Goal: Transaction & Acquisition: Purchase product/service

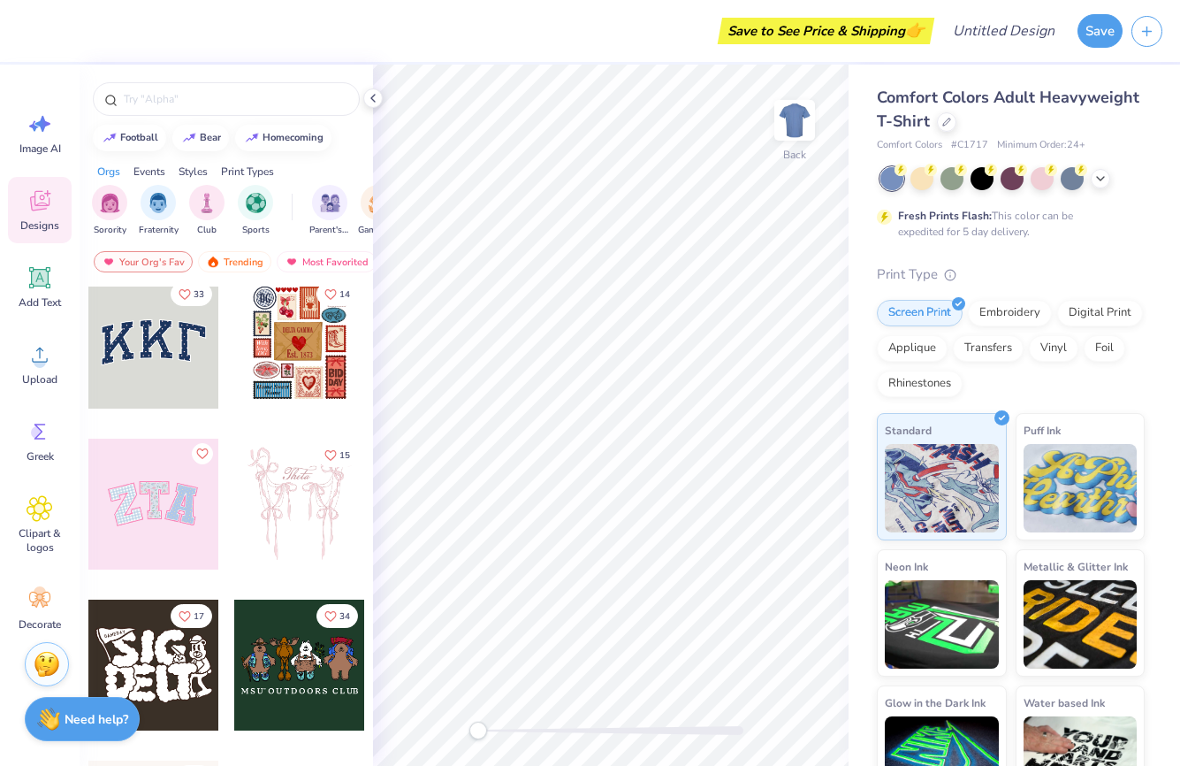
scroll to position [11, 0]
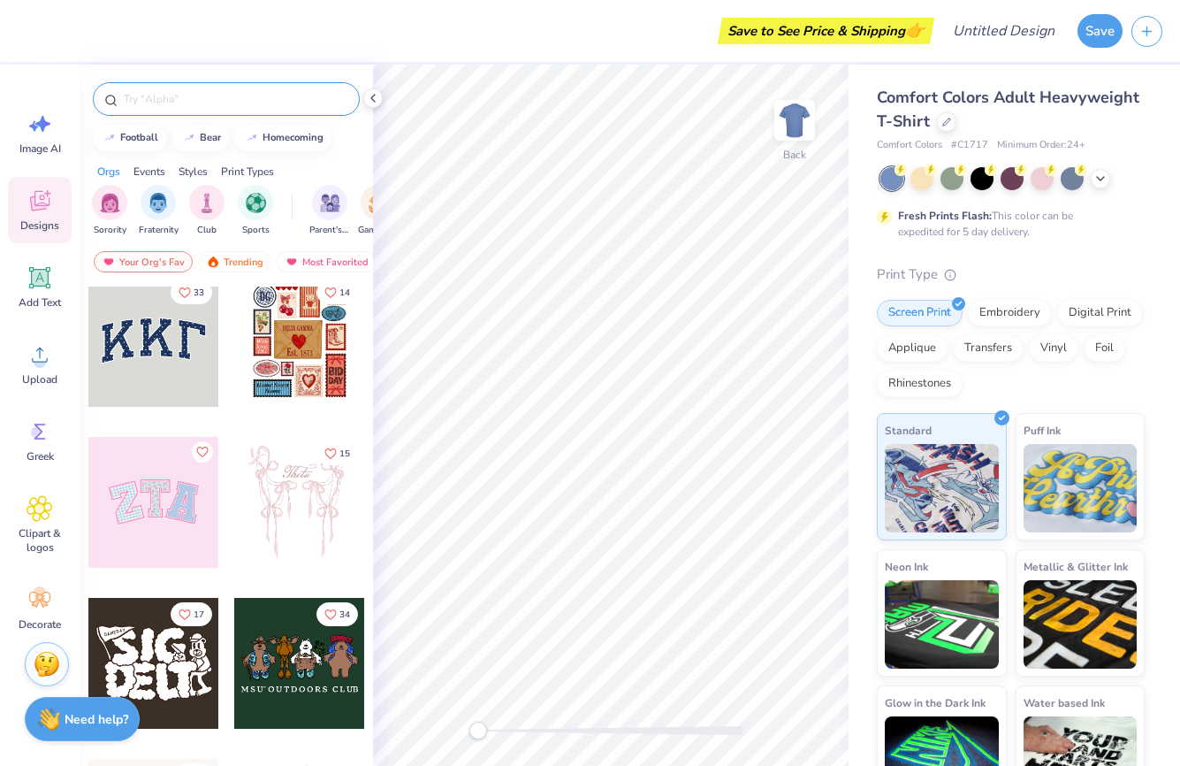
click at [198, 103] on input "text" at bounding box center [235, 99] width 226 height 18
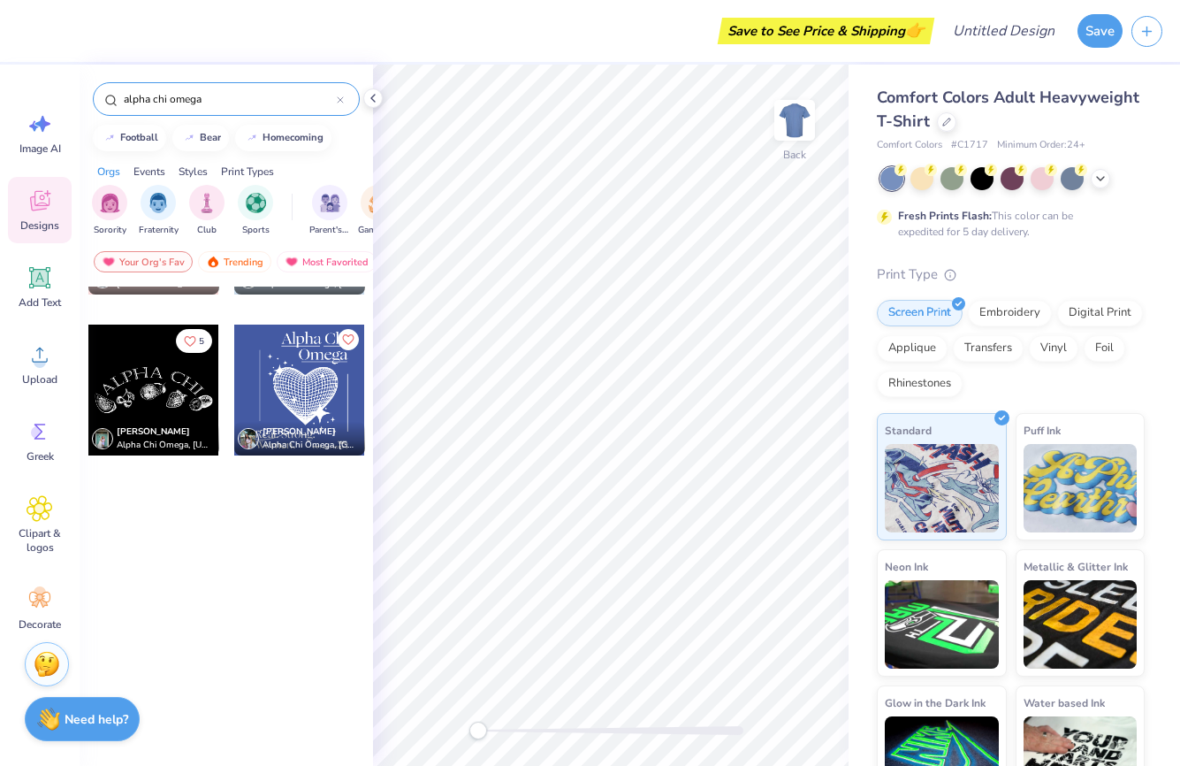
scroll to position [0, 0]
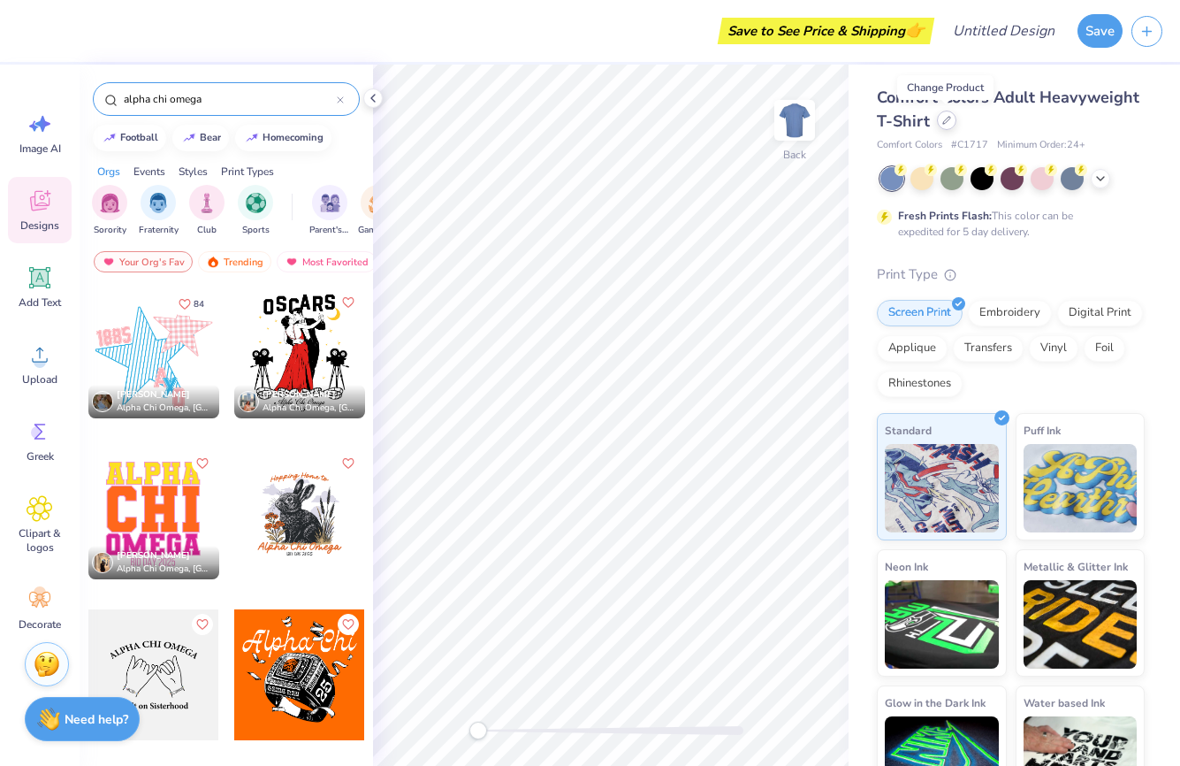
type input "alpha chi omega"
click at [943, 122] on icon at bounding box center [947, 120] width 9 height 9
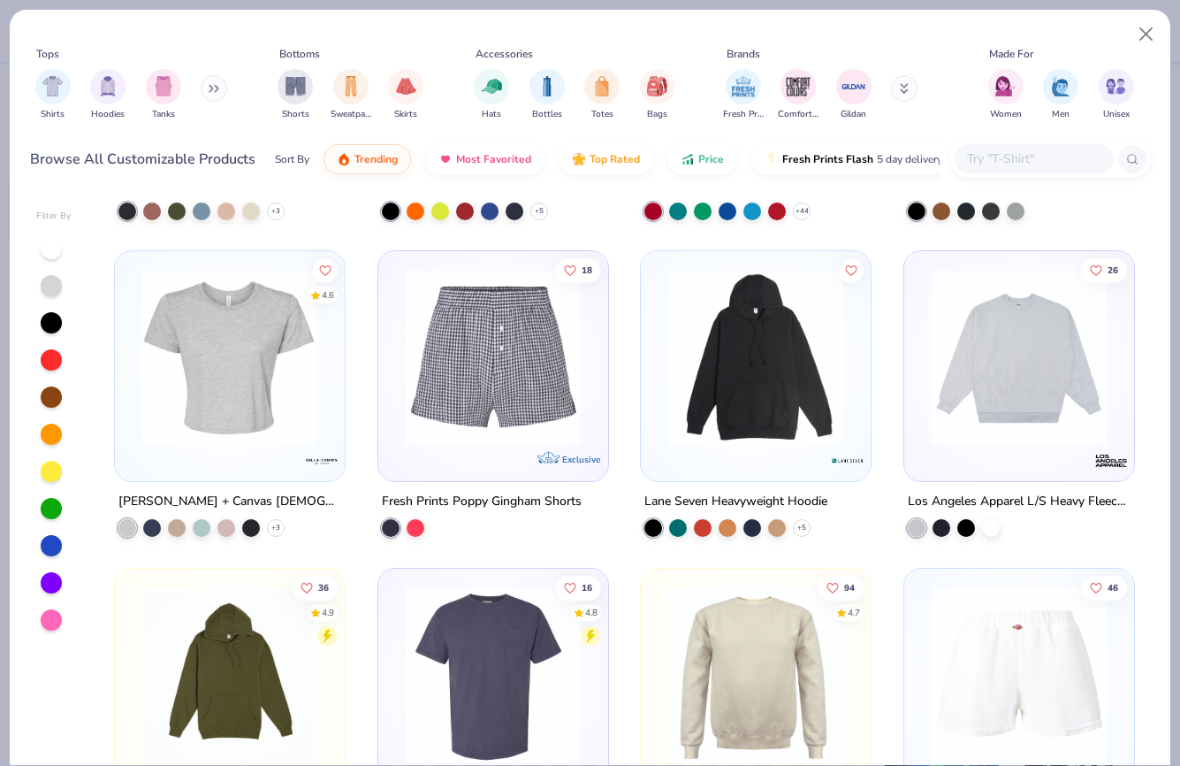
scroll to position [8197, 0]
click at [323, 346] on img at bounding box center [230, 356] width 194 height 177
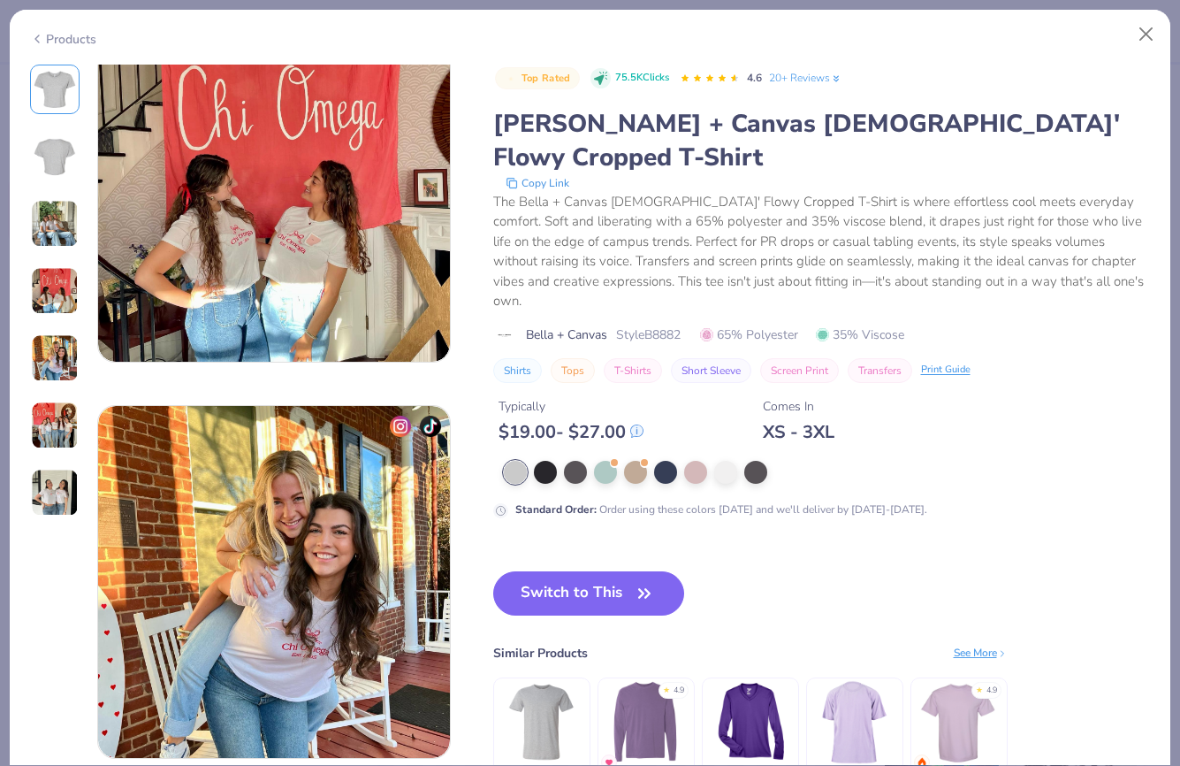
scroll to position [1274, 0]
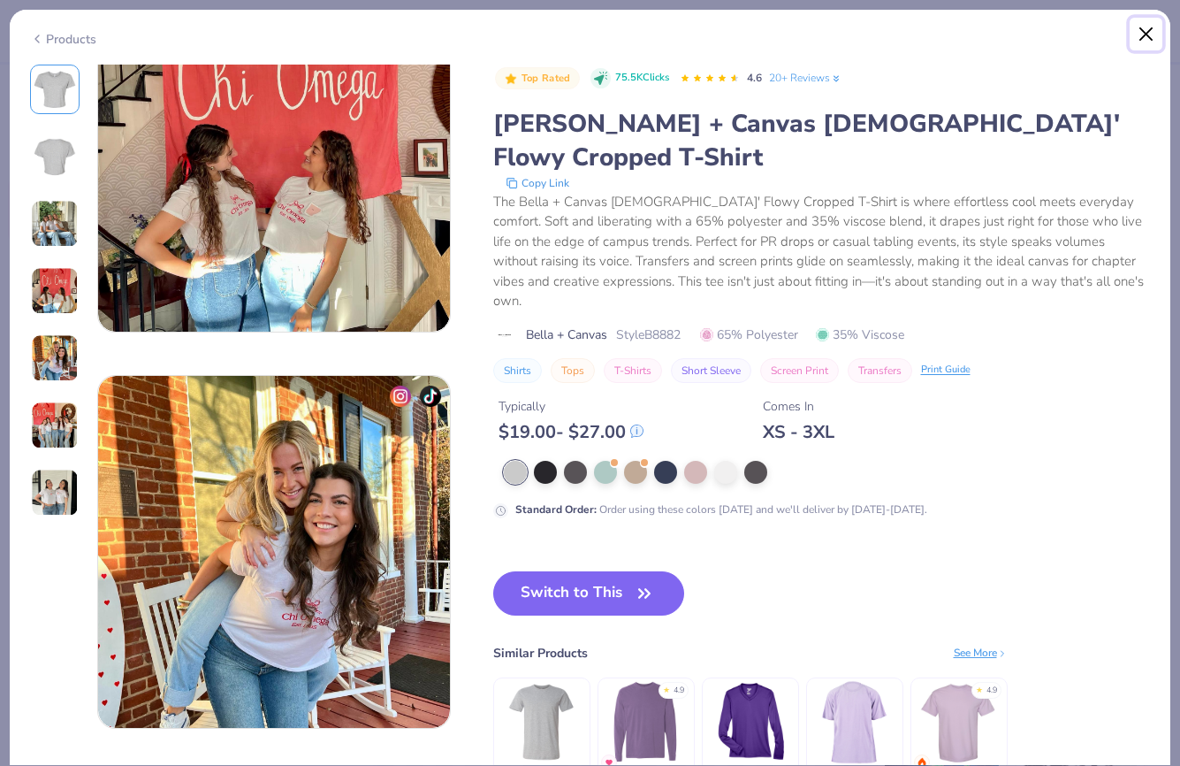
click at [1149, 36] on button "Close" at bounding box center [1147, 35] width 34 height 34
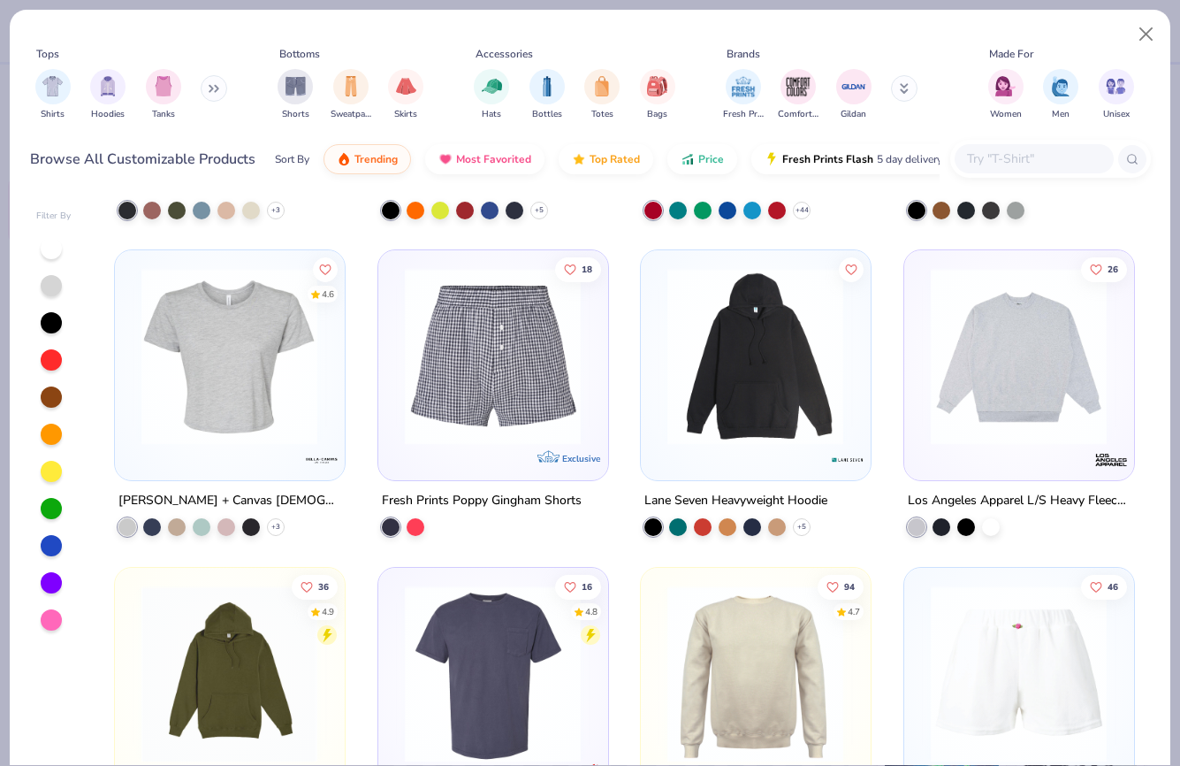
click at [46, 360] on div at bounding box center [51, 359] width 21 height 21
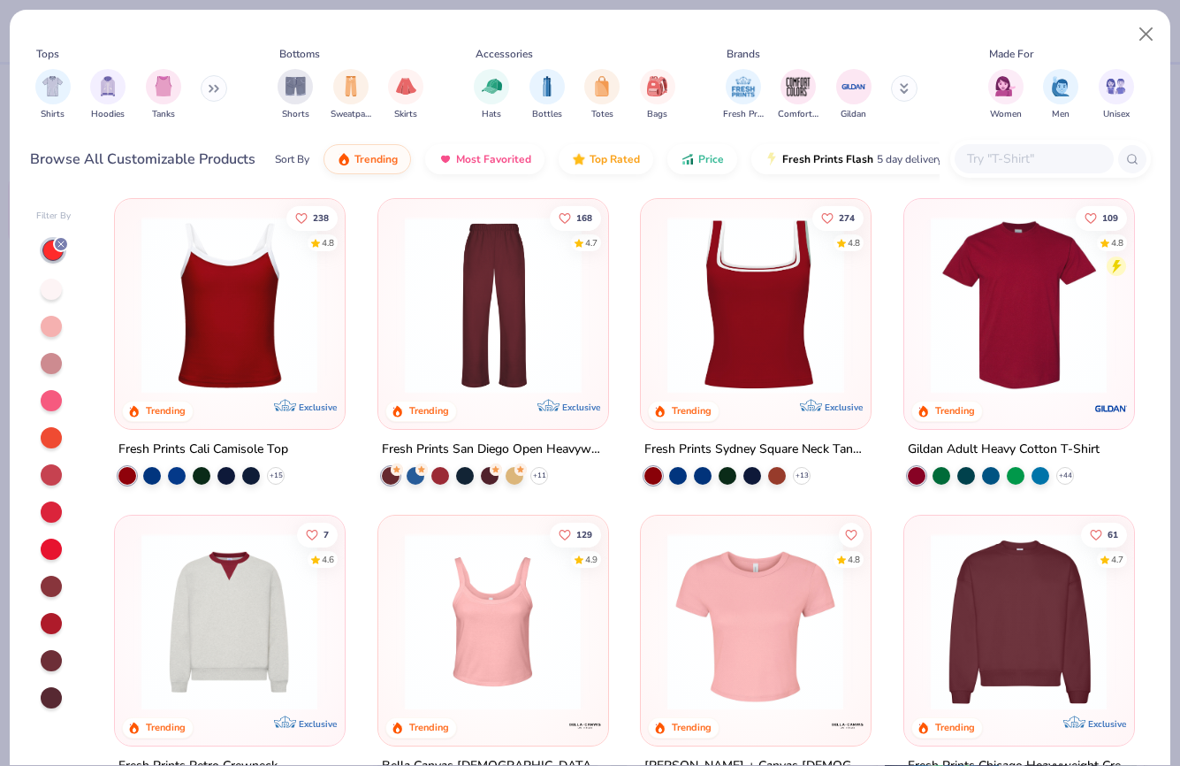
scroll to position [338, 0]
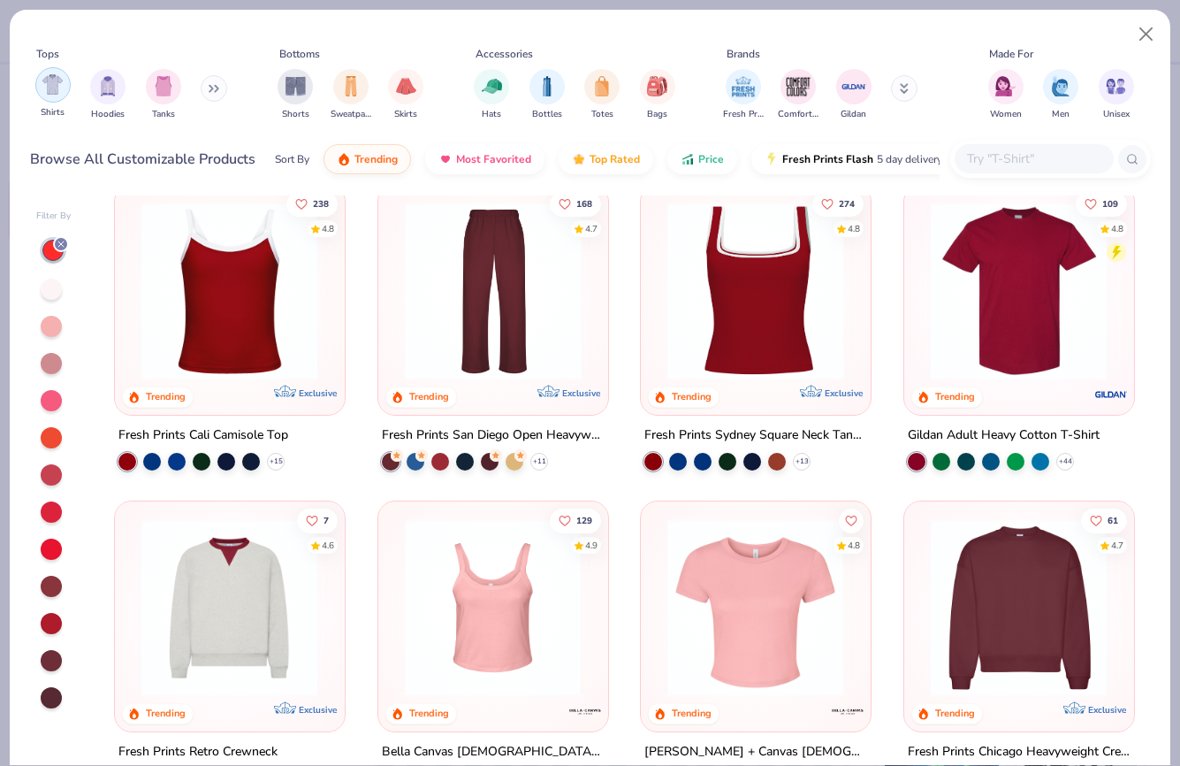
click at [50, 92] on img "filter for Shirts" at bounding box center [52, 84] width 20 height 20
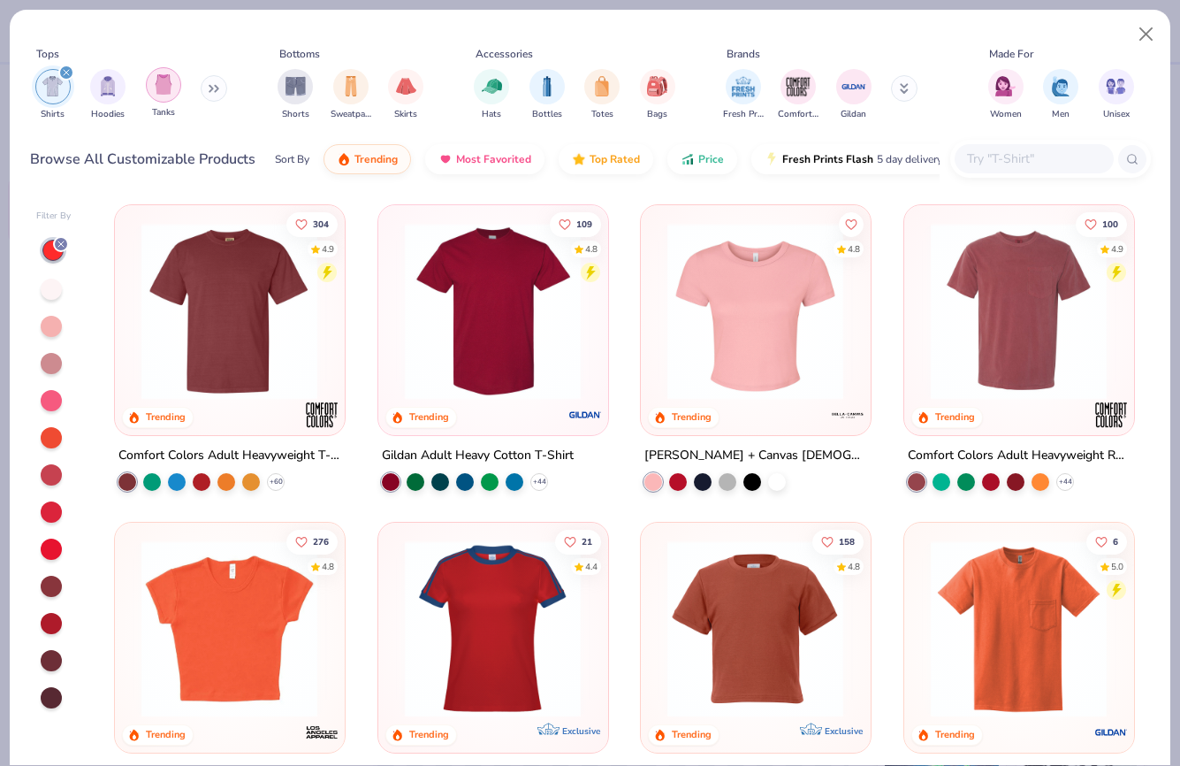
click at [164, 93] on img "filter for Tanks" at bounding box center [163, 84] width 19 height 20
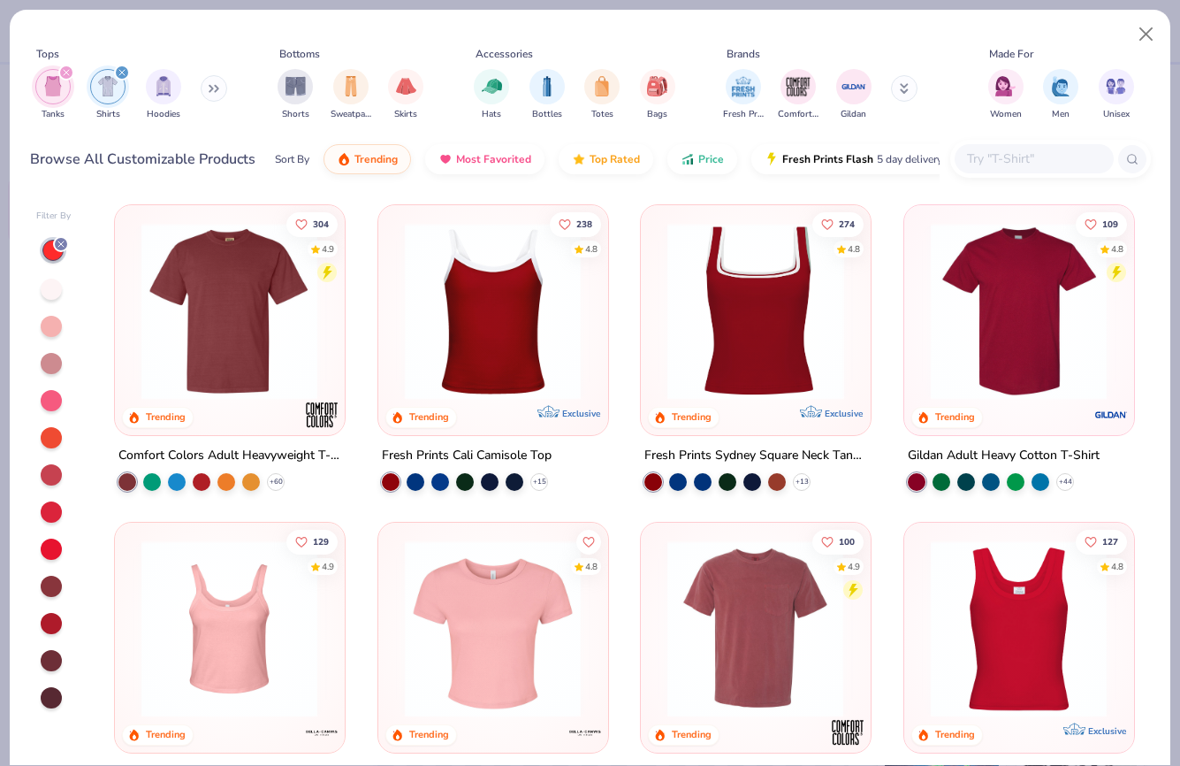
click at [218, 89] on icon at bounding box center [217, 89] width 3 height 6
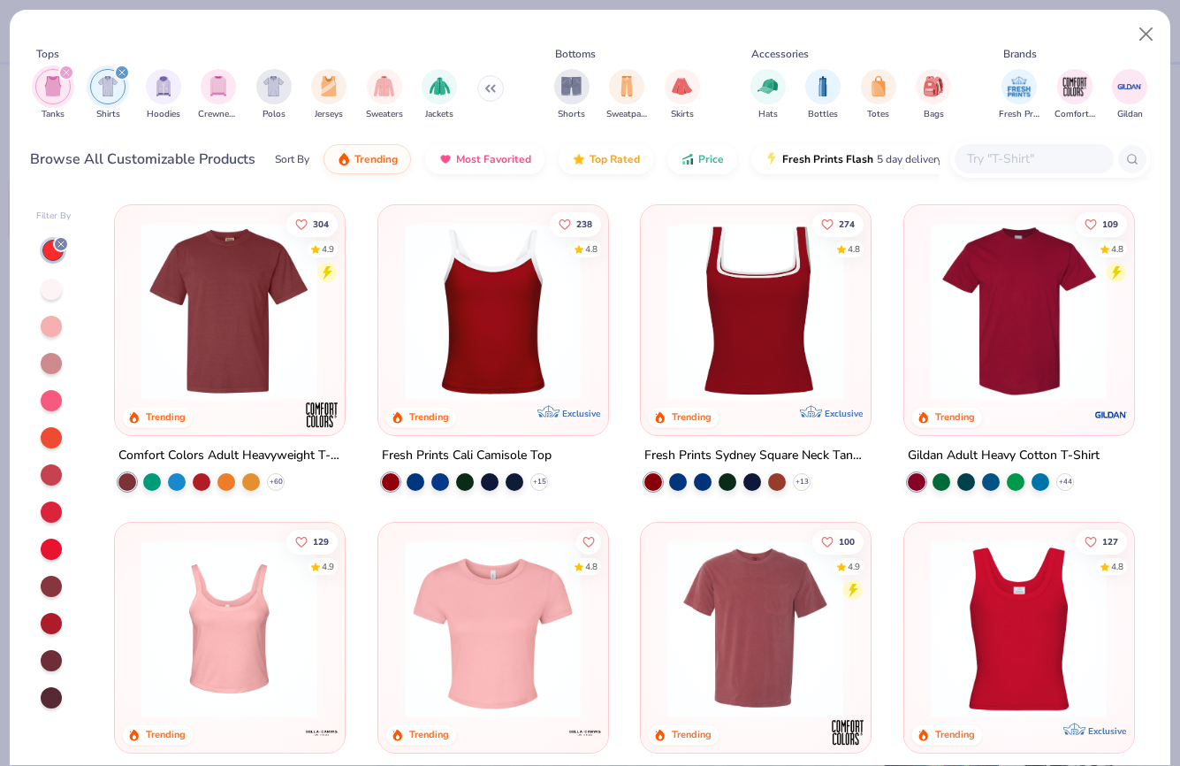
click at [492, 91] on icon at bounding box center [490, 88] width 11 height 9
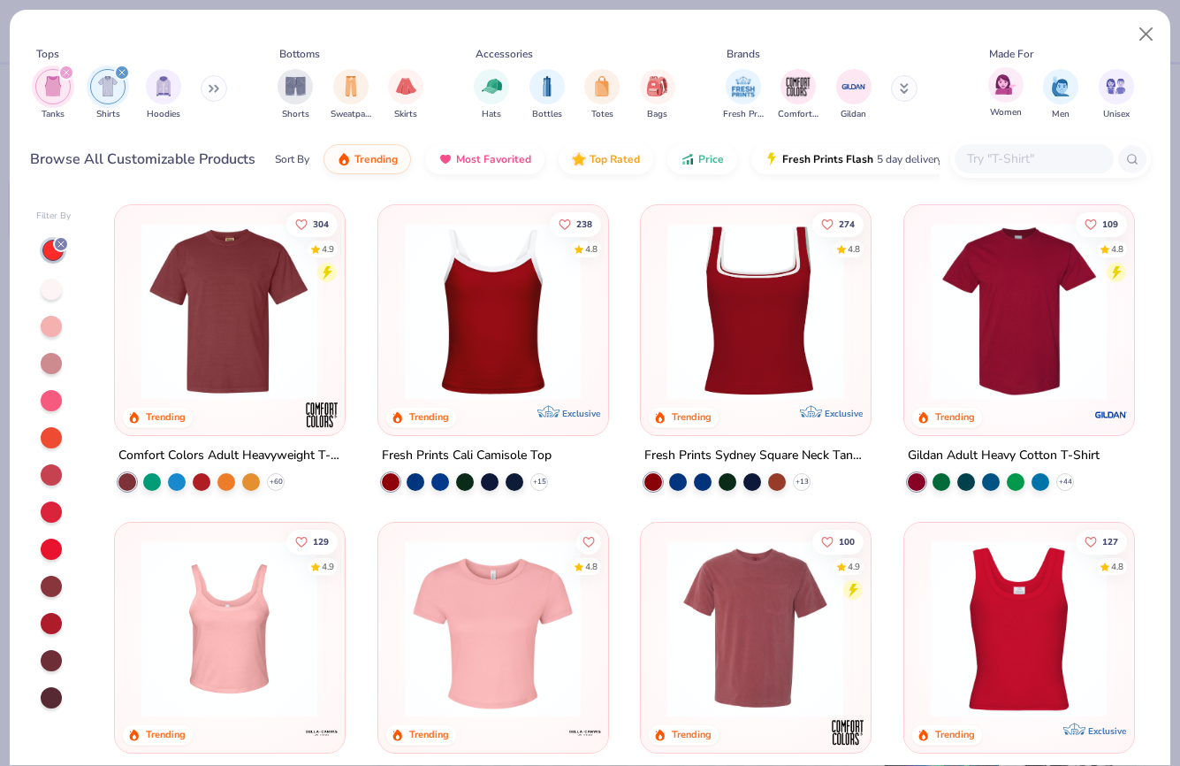
click at [989, 93] on div "Women" at bounding box center [1006, 93] width 35 height 52
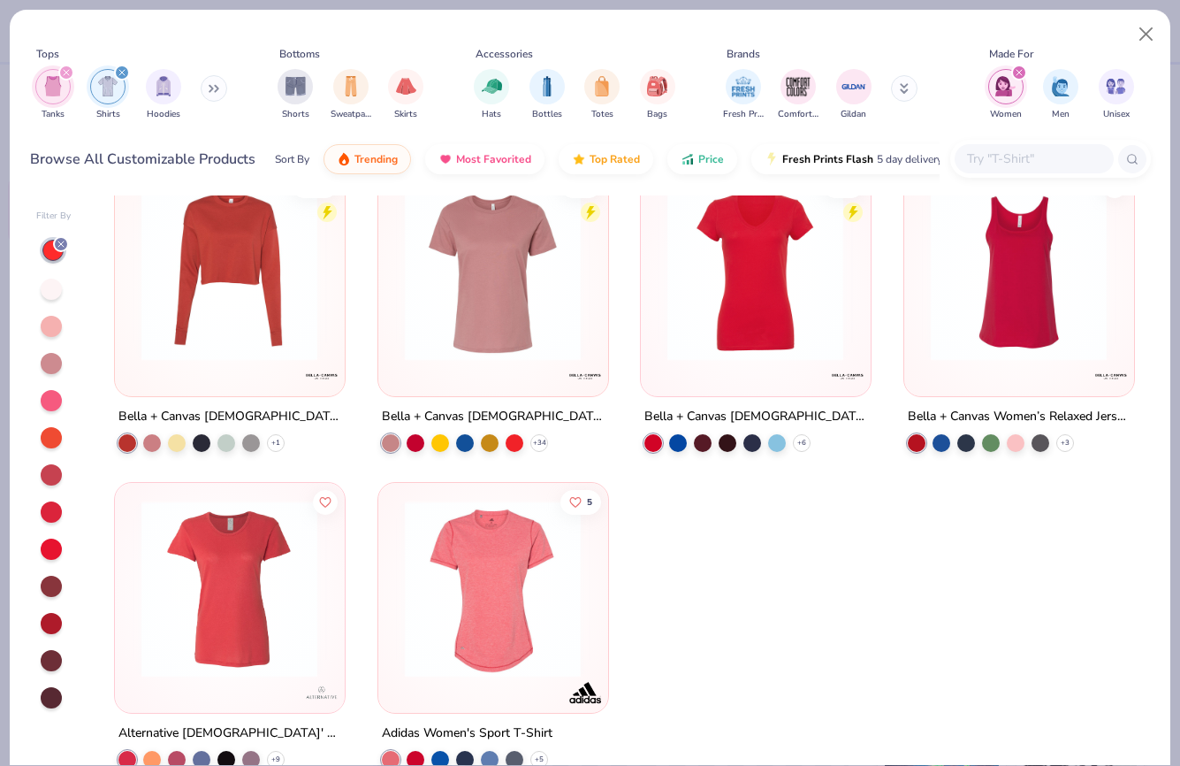
scroll to position [4827, 0]
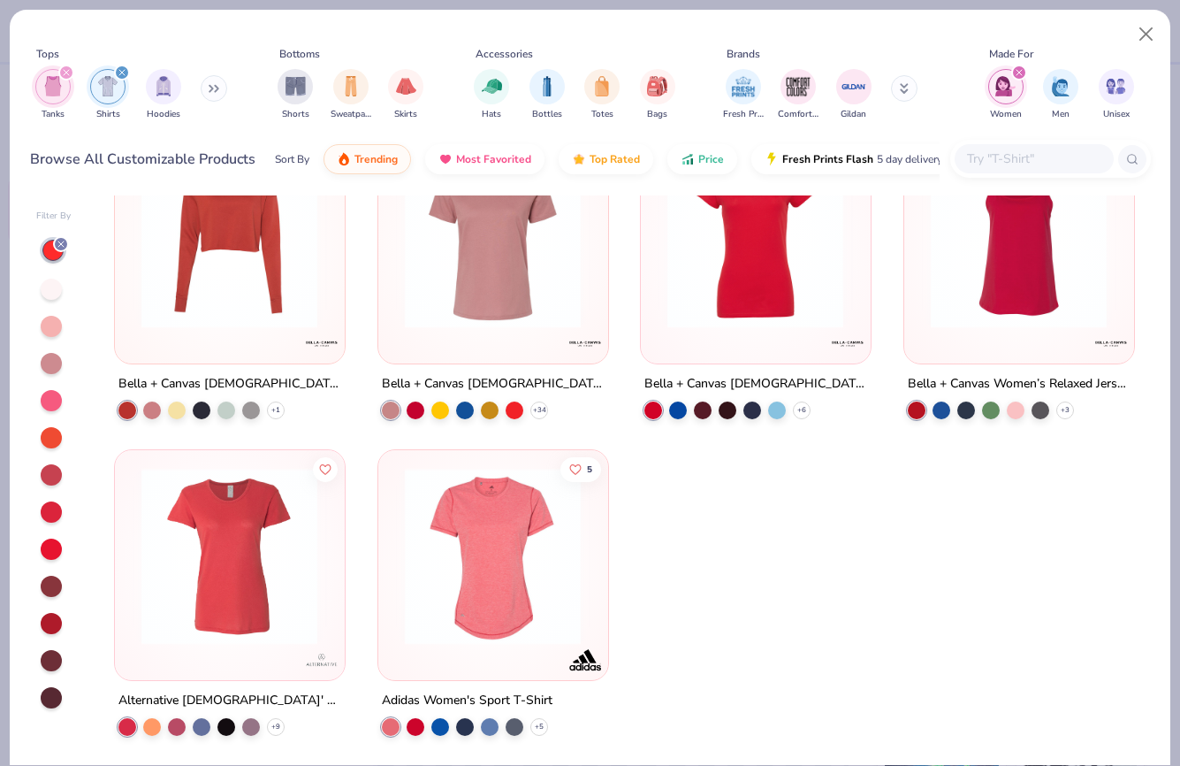
click at [65, 71] on icon "filter for Tanks" at bounding box center [66, 72] width 7 height 7
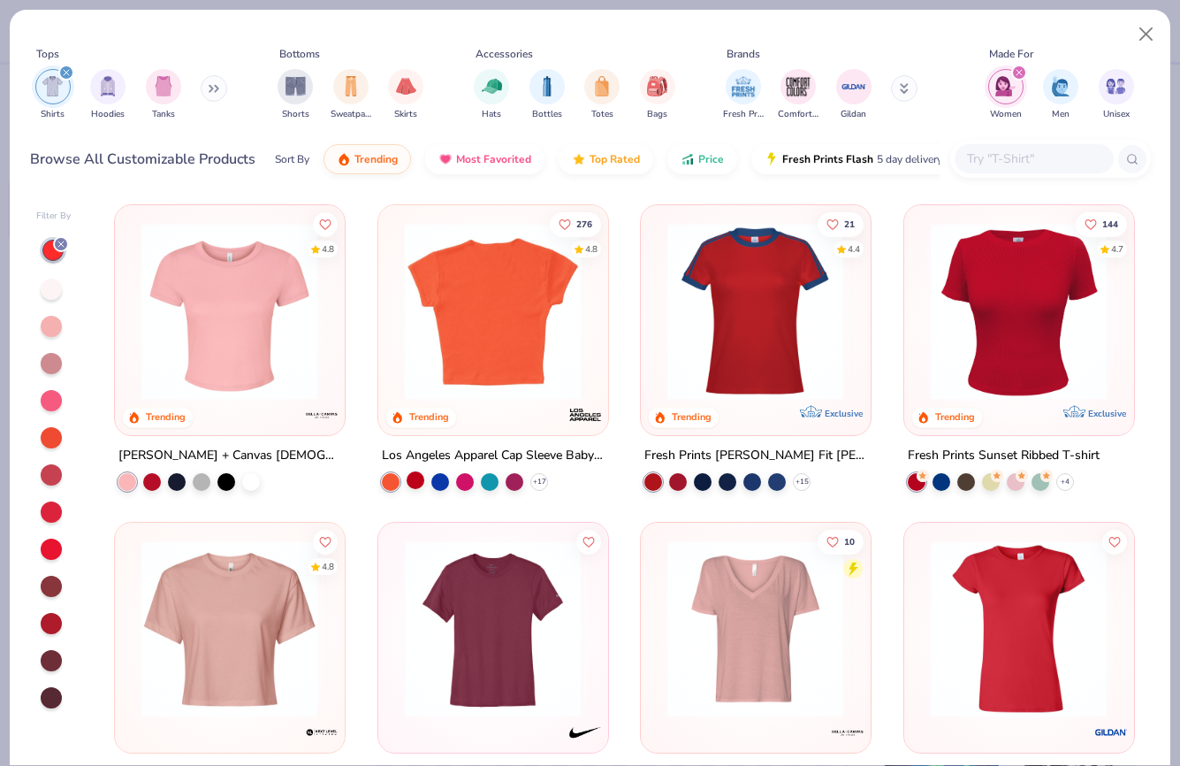
click at [415, 478] on div at bounding box center [416, 479] width 18 height 18
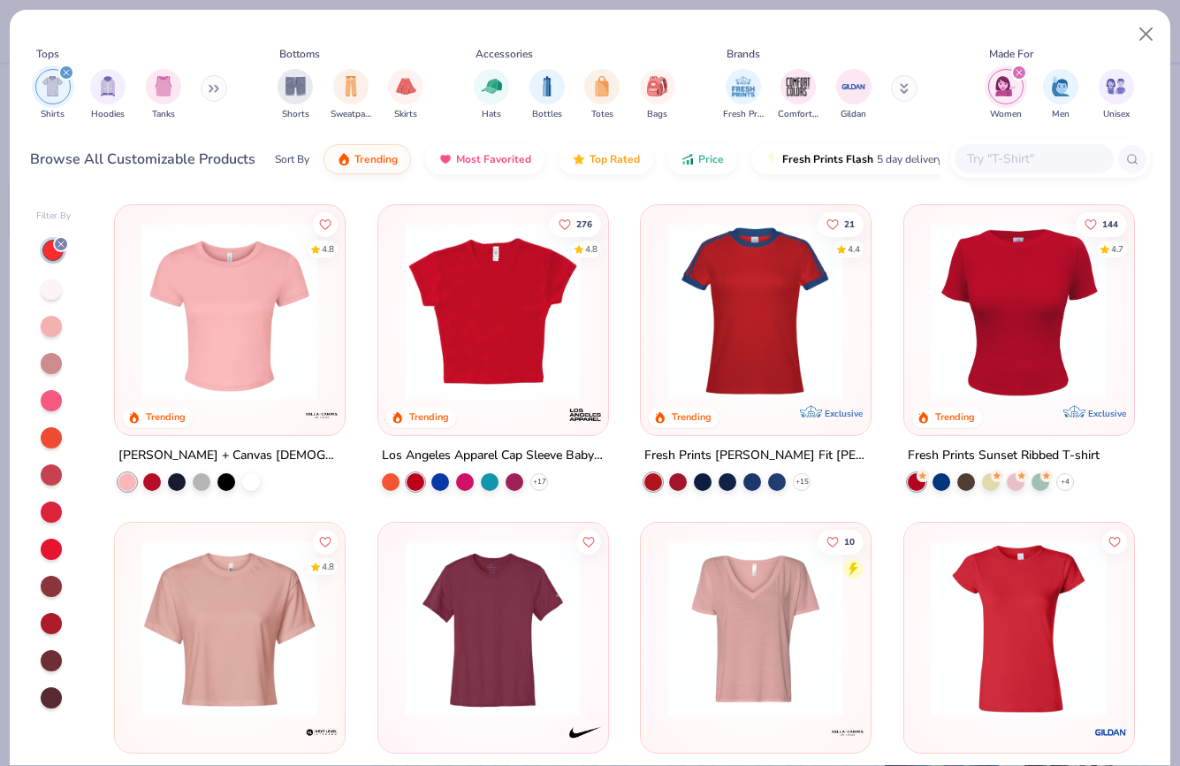
click at [543, 327] on img at bounding box center [493, 311] width 194 height 177
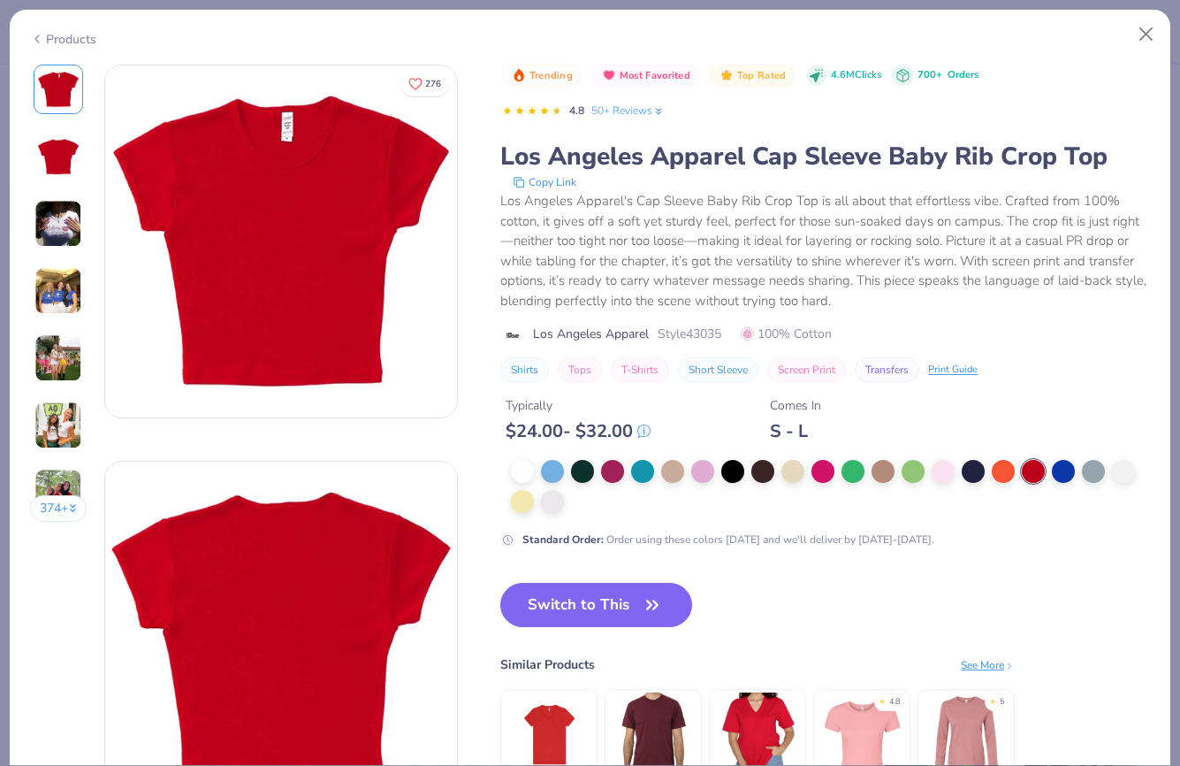
click at [55, 285] on img at bounding box center [58, 291] width 48 height 48
click at [579, 612] on button "Switch to This" at bounding box center [596, 605] width 192 height 44
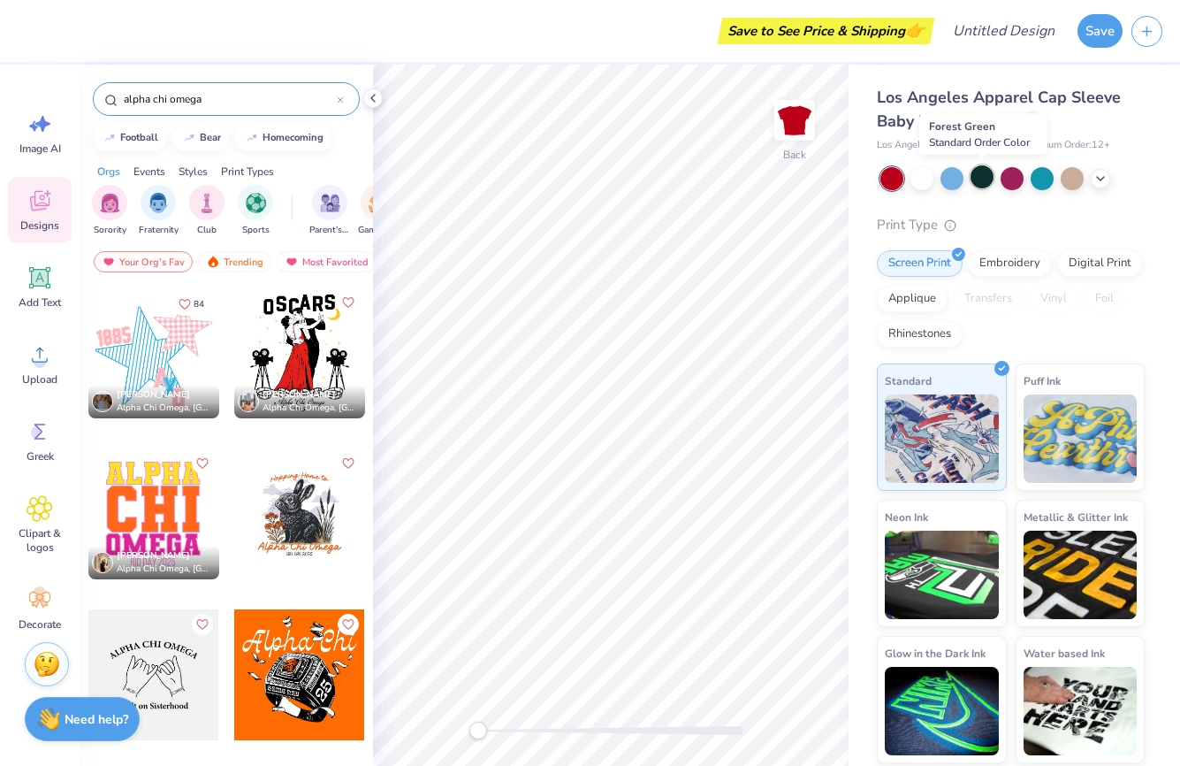
click at [976, 179] on div at bounding box center [982, 176] width 23 height 23
click at [1104, 173] on icon at bounding box center [1101, 177] width 14 height 14
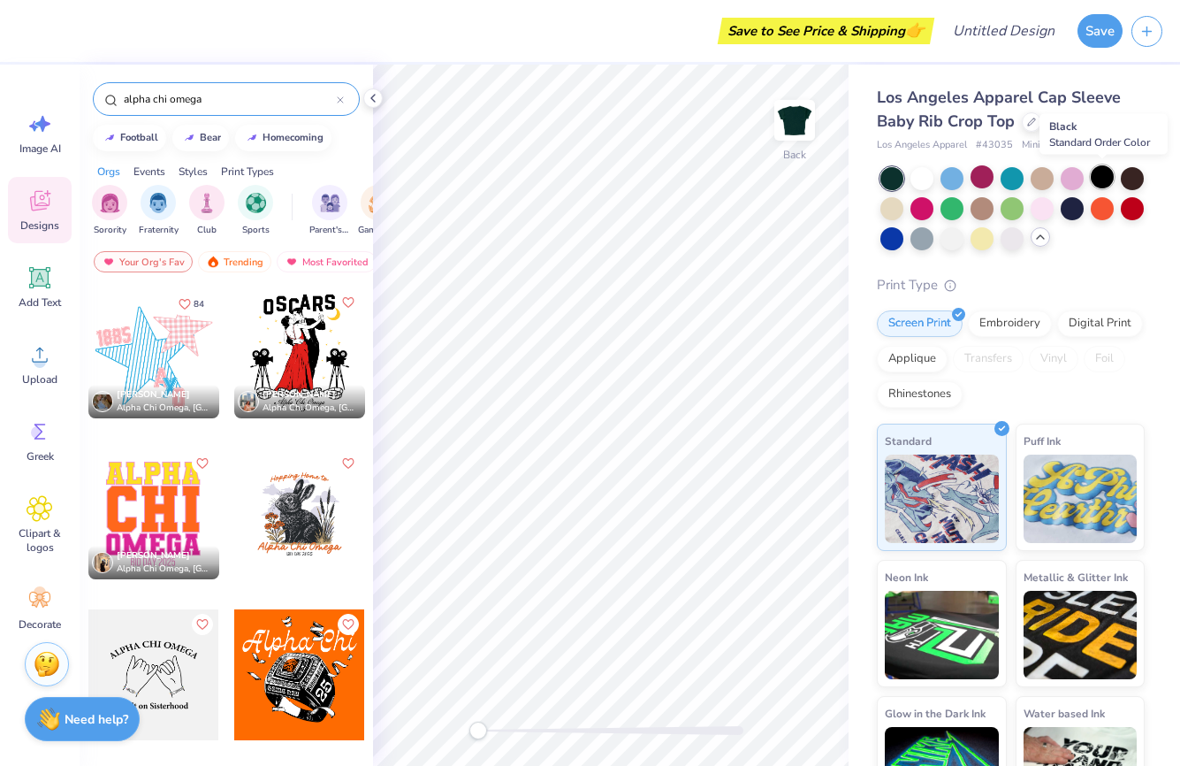
click at [1106, 179] on div at bounding box center [1102, 176] width 23 height 23
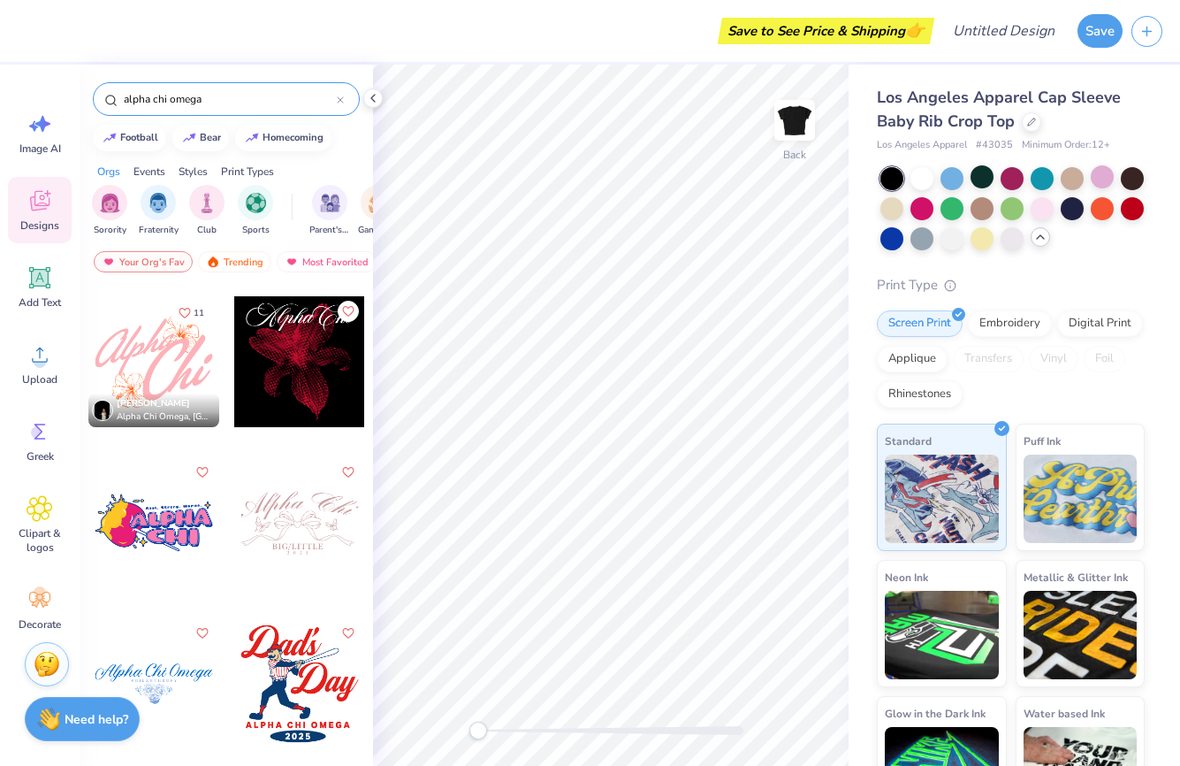
scroll to position [3565, 0]
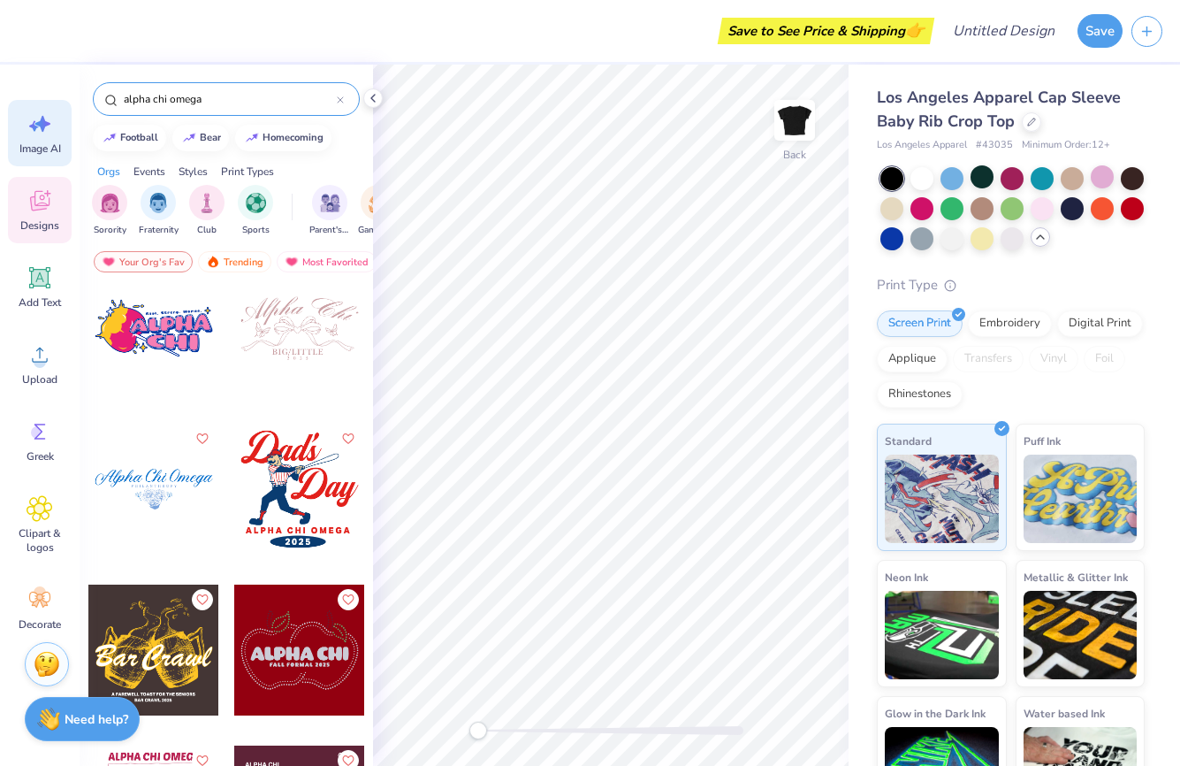
click at [39, 121] on icon at bounding box center [40, 124] width 27 height 27
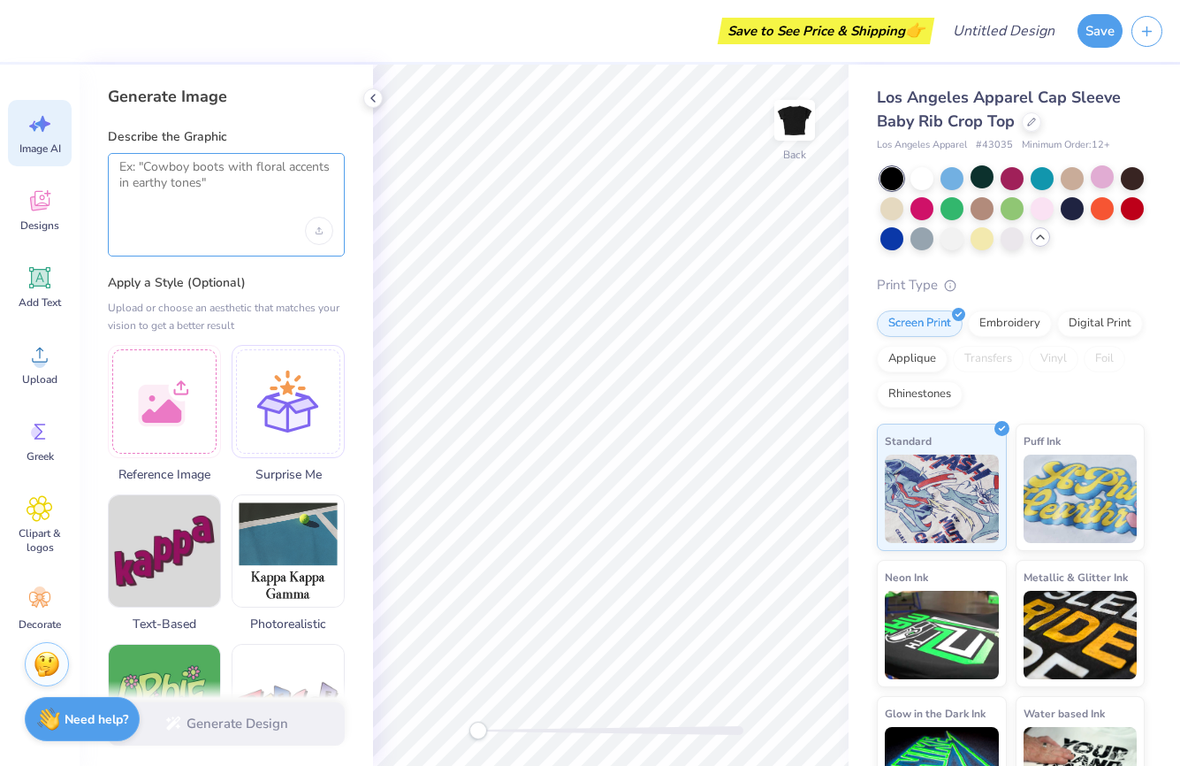
click at [149, 201] on textarea at bounding box center [226, 181] width 214 height 44
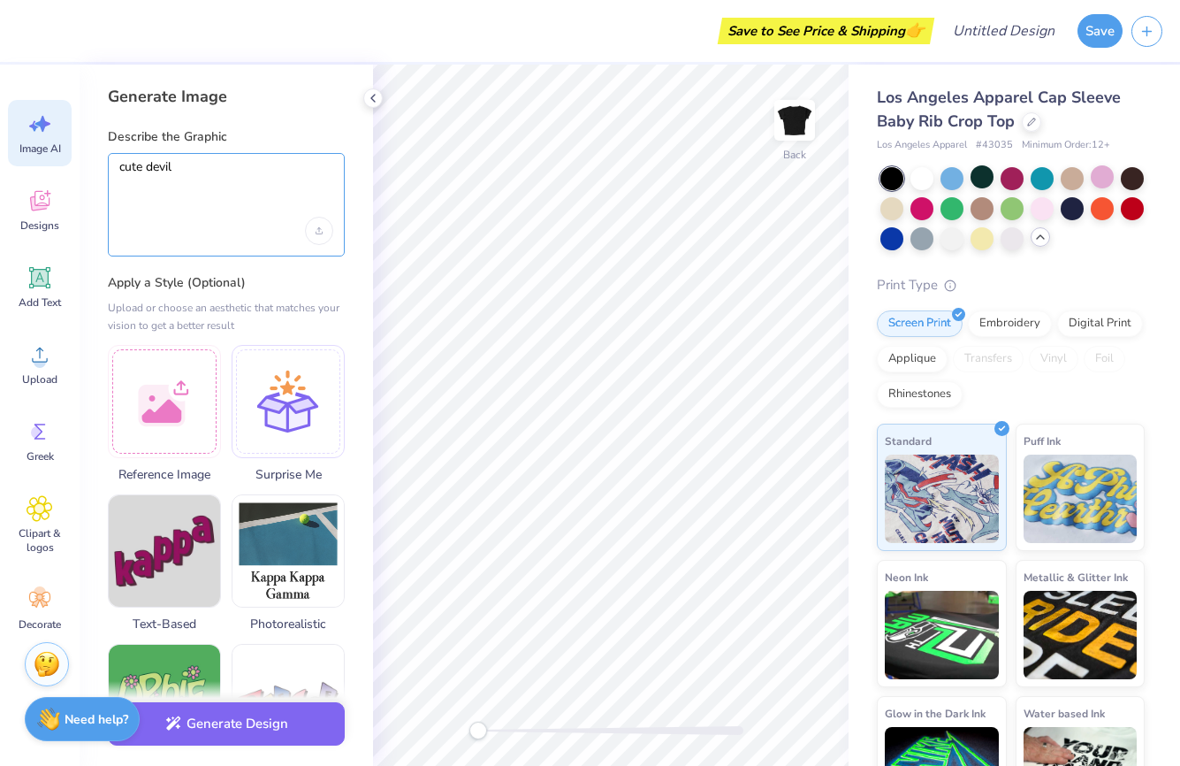
type textarea "cute devil"
click at [239, 219] on div at bounding box center [226, 231] width 214 height 28
click at [257, 728] on button "Generate Design" at bounding box center [226, 719] width 237 height 43
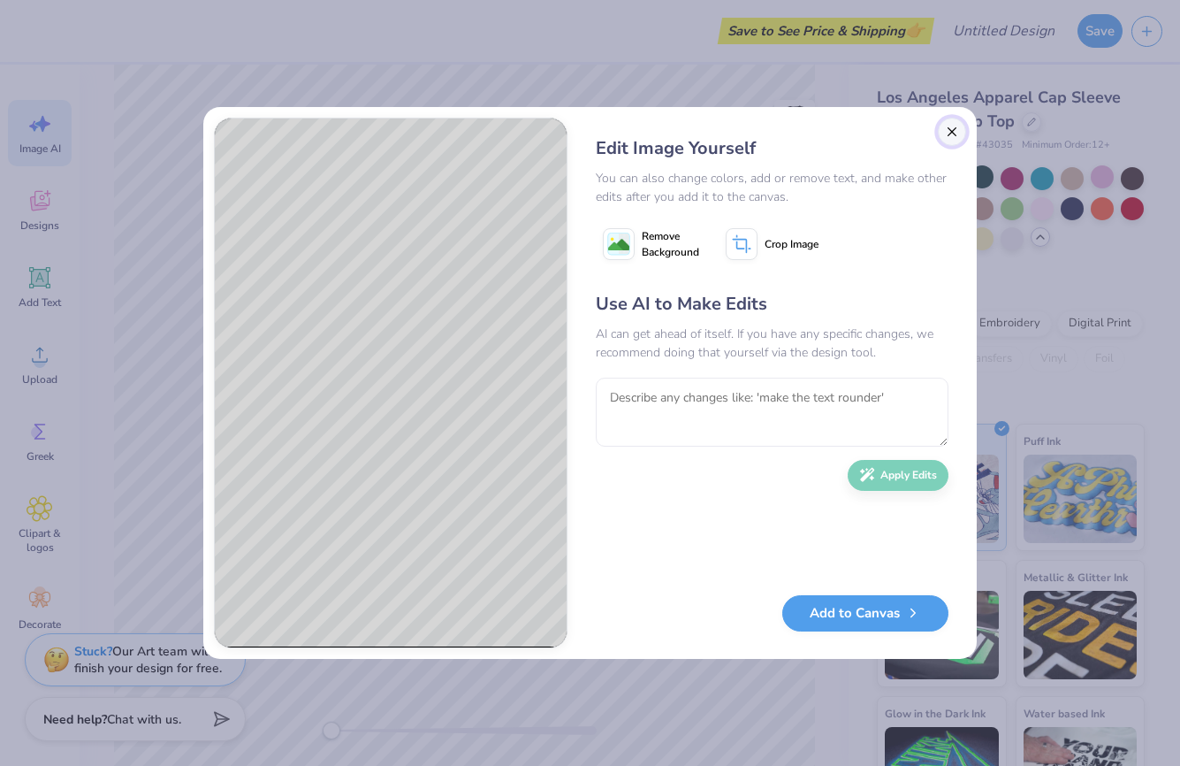
click at [953, 138] on button "Close" at bounding box center [952, 132] width 28 height 28
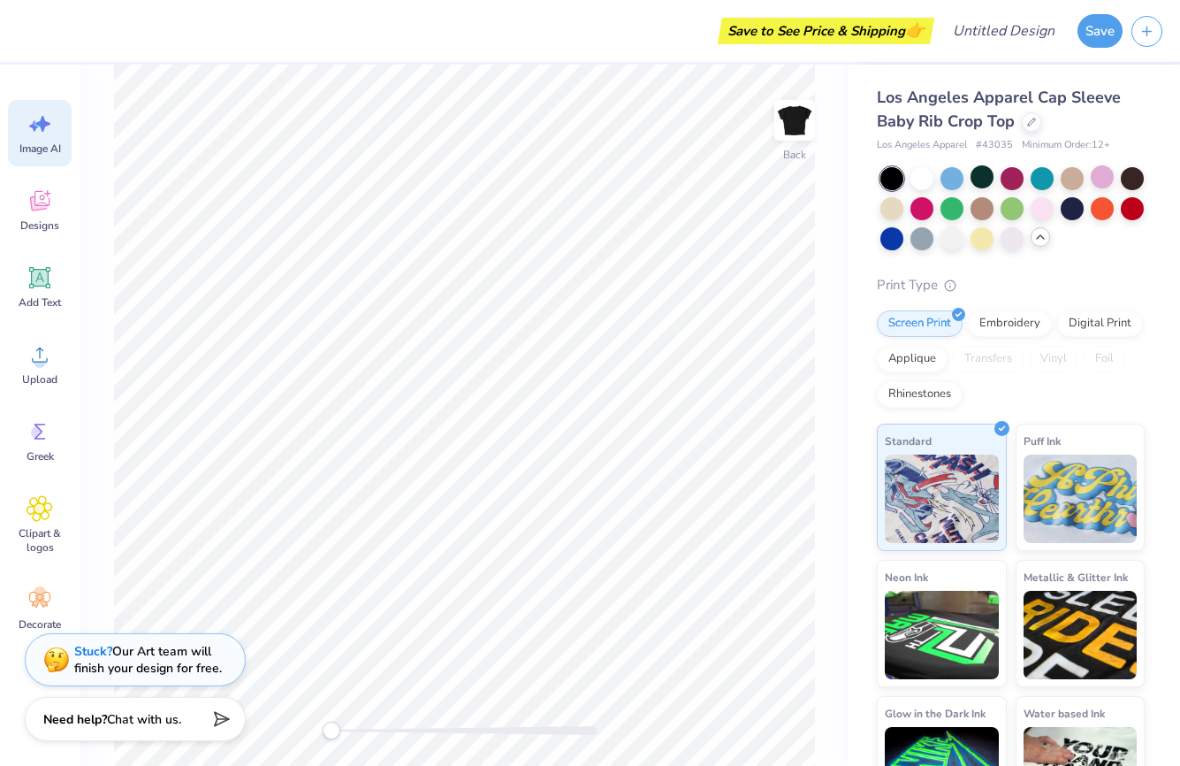
scroll to position [0, 40]
click at [40, 457] on span "Greek" at bounding box center [40, 456] width 27 height 14
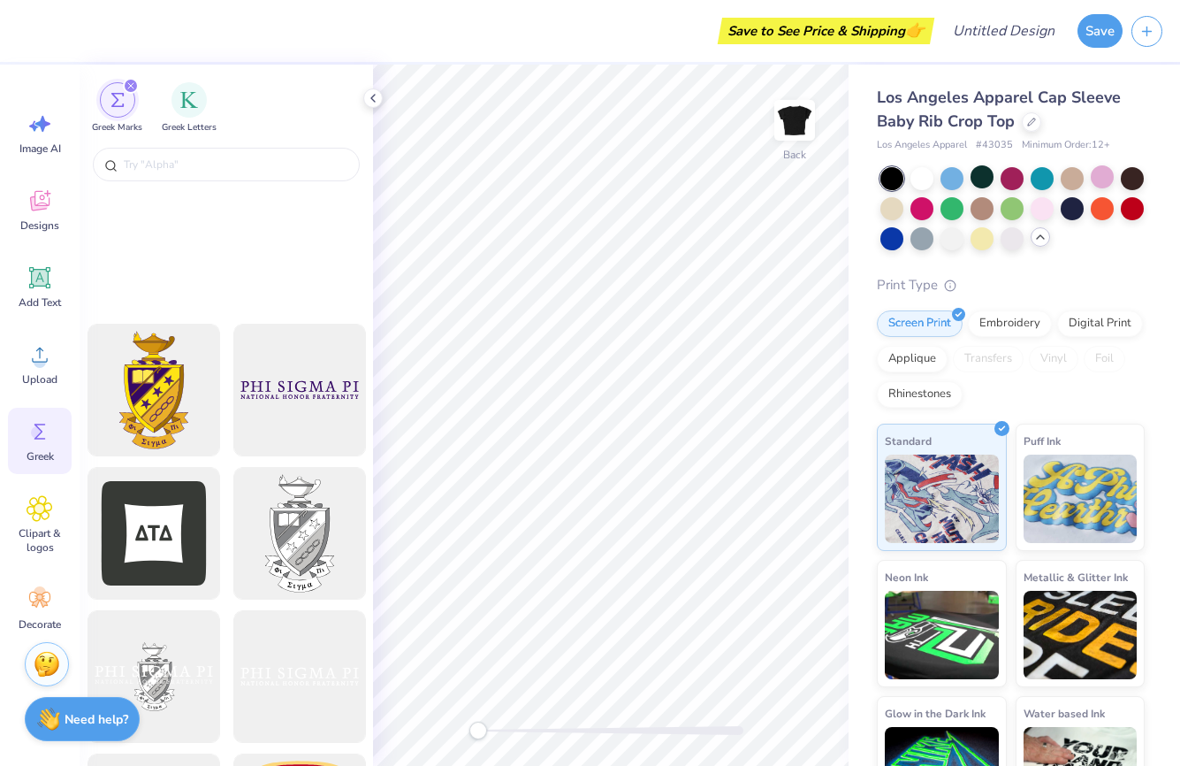
scroll to position [0, 0]
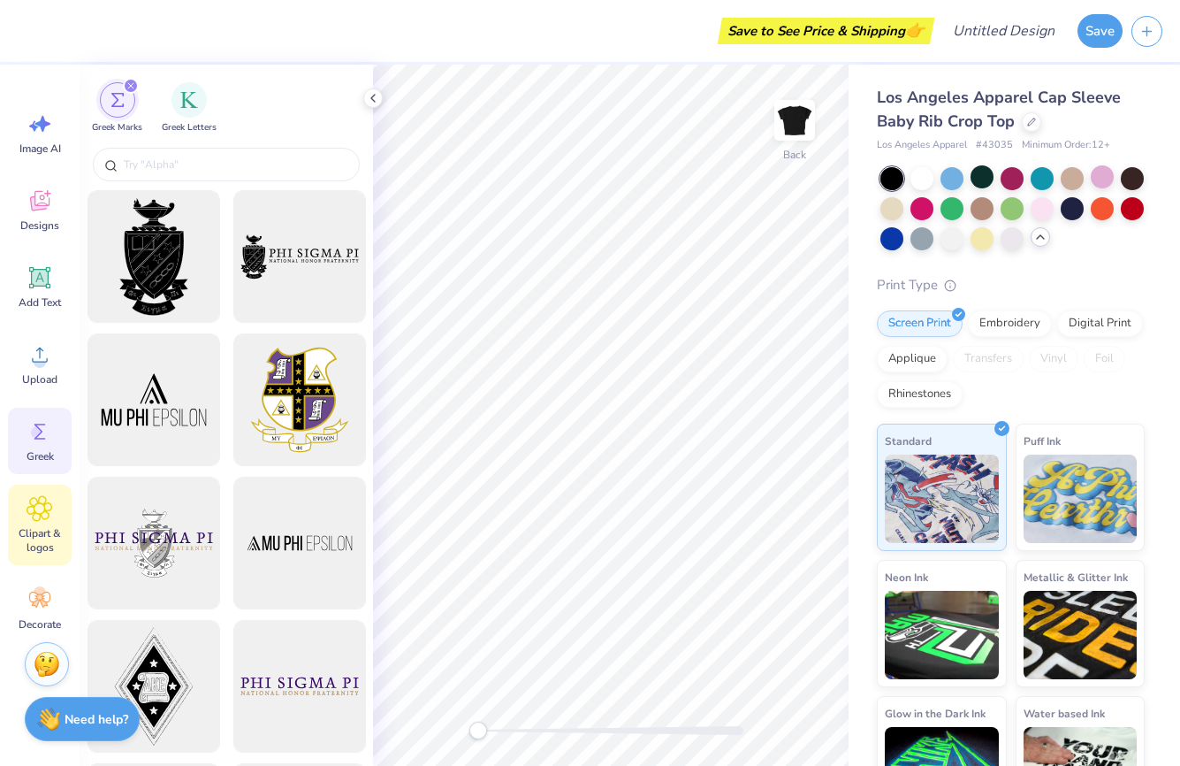
click at [32, 502] on icon at bounding box center [40, 508] width 26 height 27
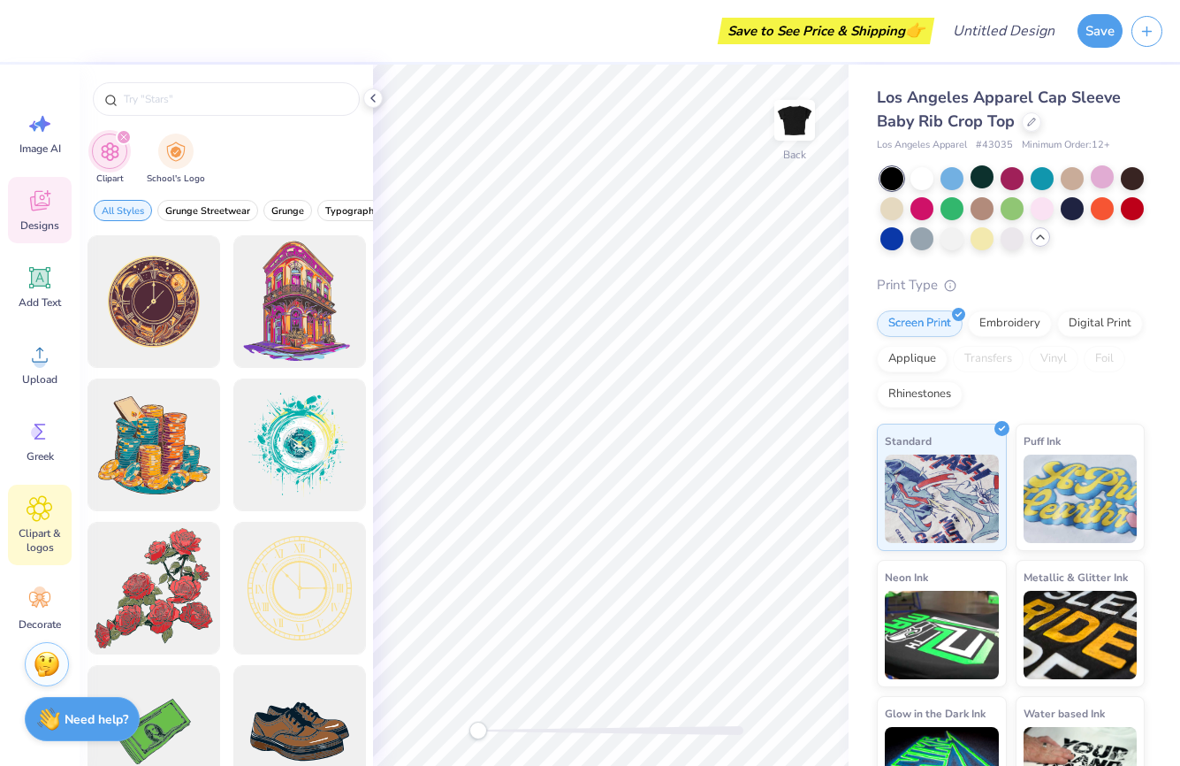
click at [41, 200] on icon at bounding box center [40, 200] width 27 height 27
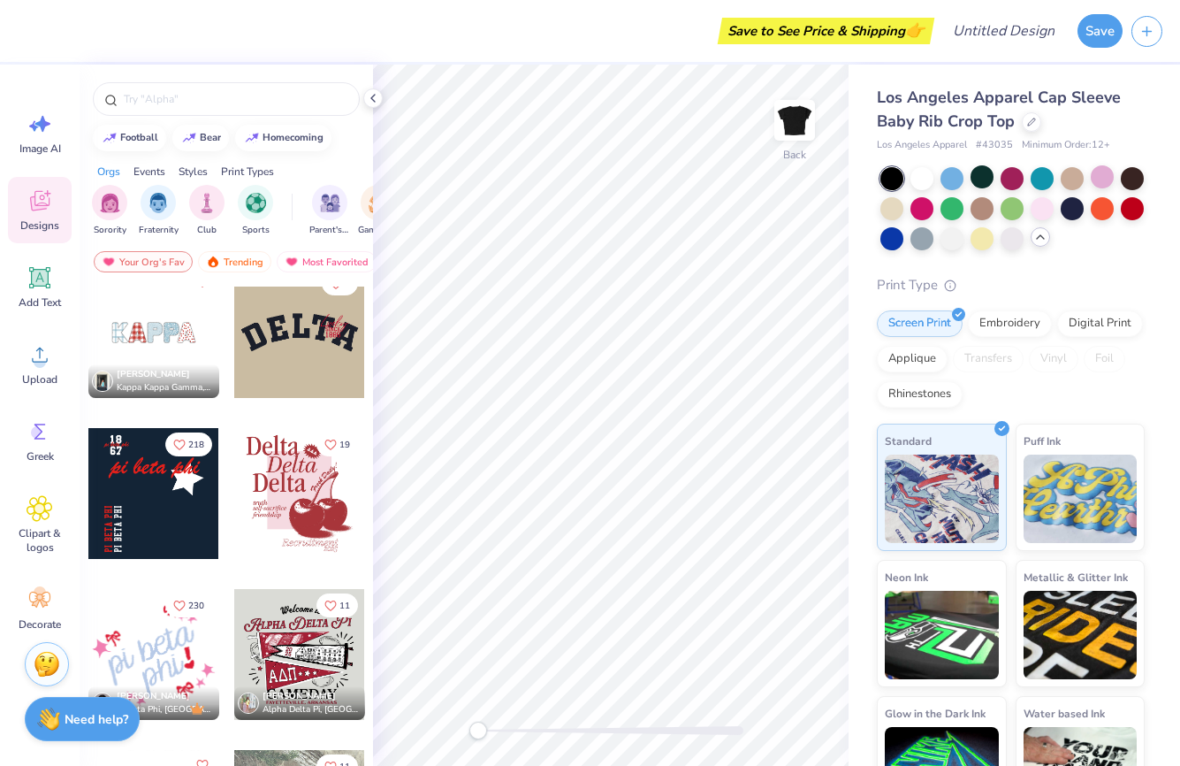
scroll to position [2379, 0]
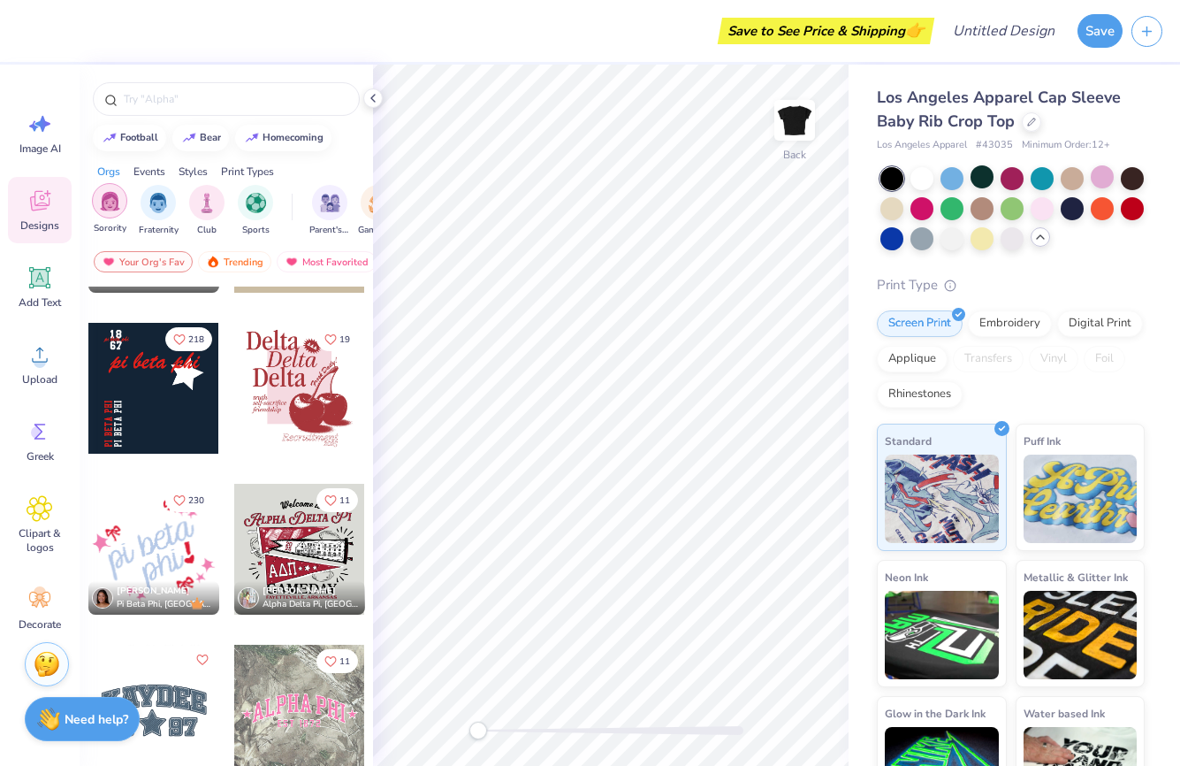
click at [105, 210] on img "filter for Sorority" at bounding box center [110, 201] width 20 height 20
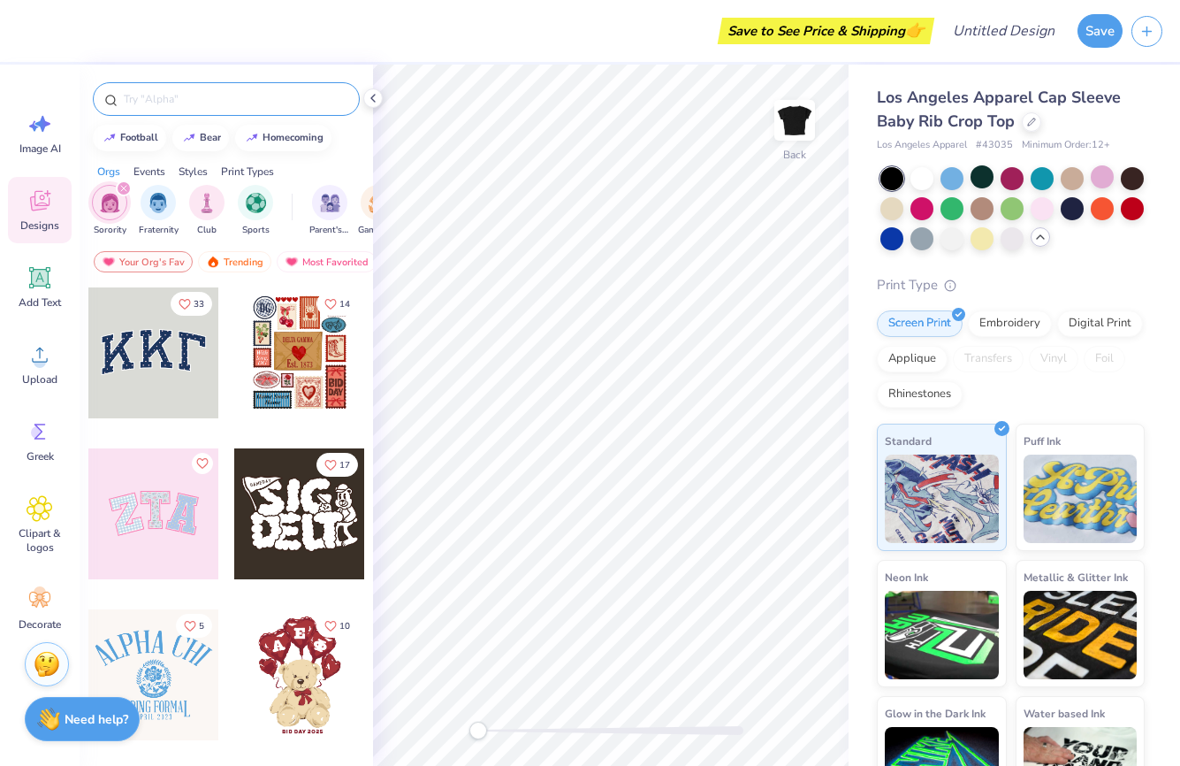
click at [192, 107] on input "text" at bounding box center [235, 99] width 226 height 18
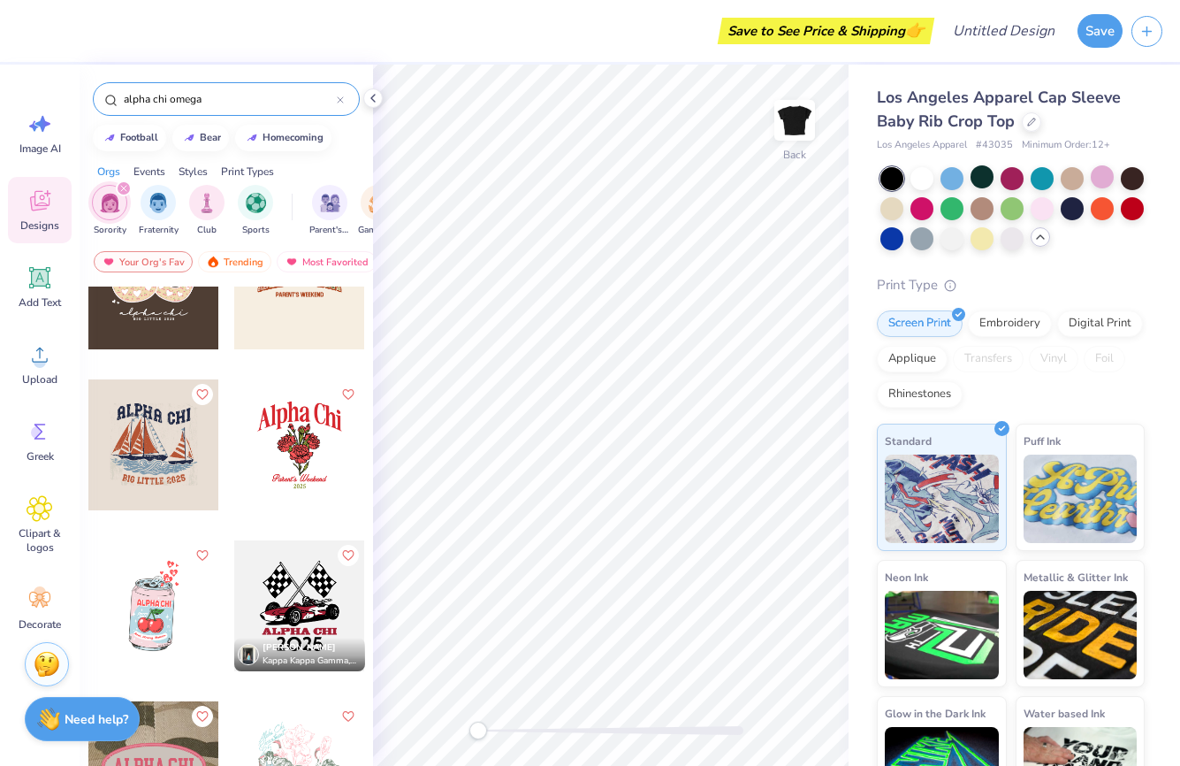
scroll to position [7322, 0]
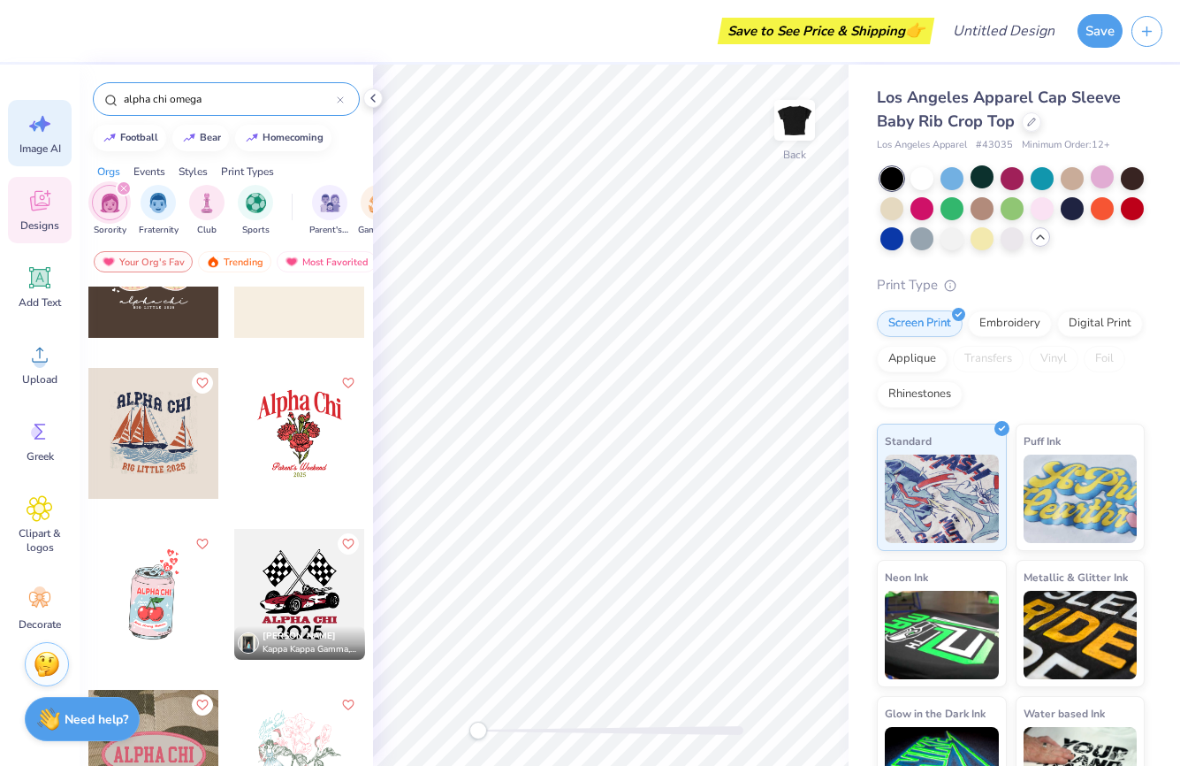
type input "alpha chi omega"
click at [42, 145] on span "Image AI" at bounding box center [40, 148] width 42 height 14
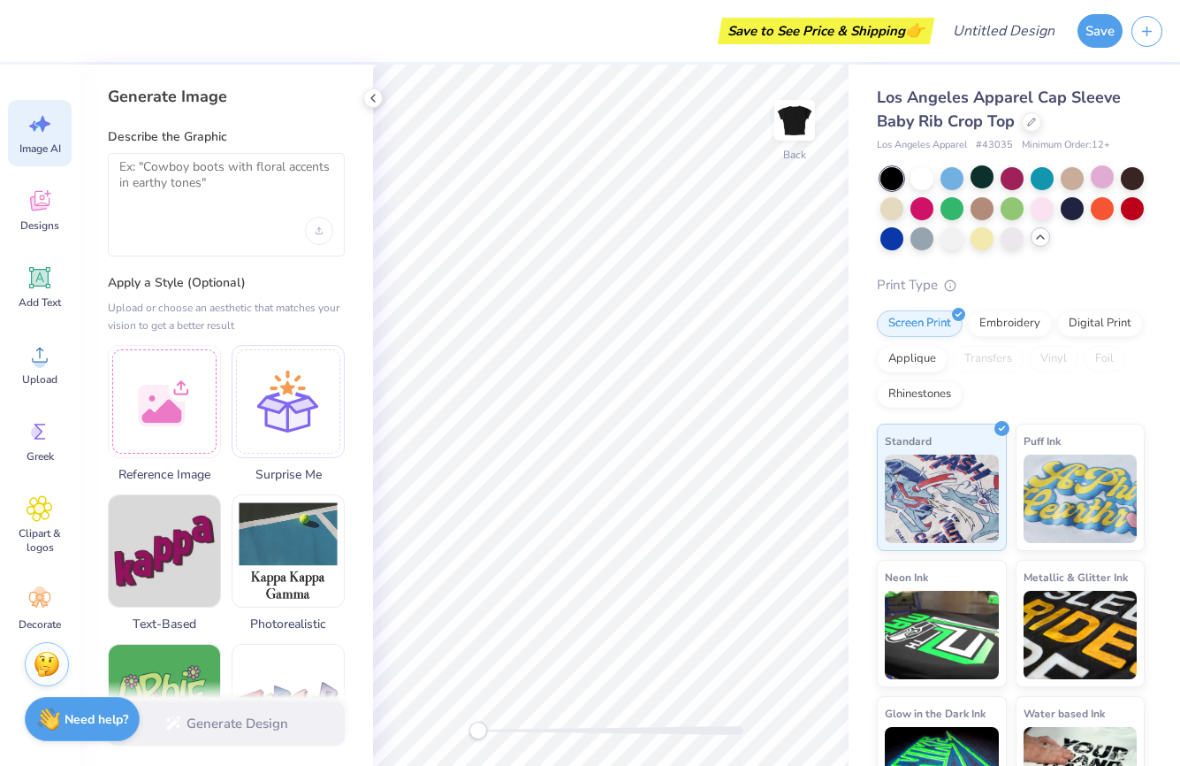
click at [197, 206] on div at bounding box center [226, 204] width 237 height 103
click at [162, 209] on div at bounding box center [226, 204] width 237 height 103
click at [173, 183] on textarea at bounding box center [226, 181] width 214 height 44
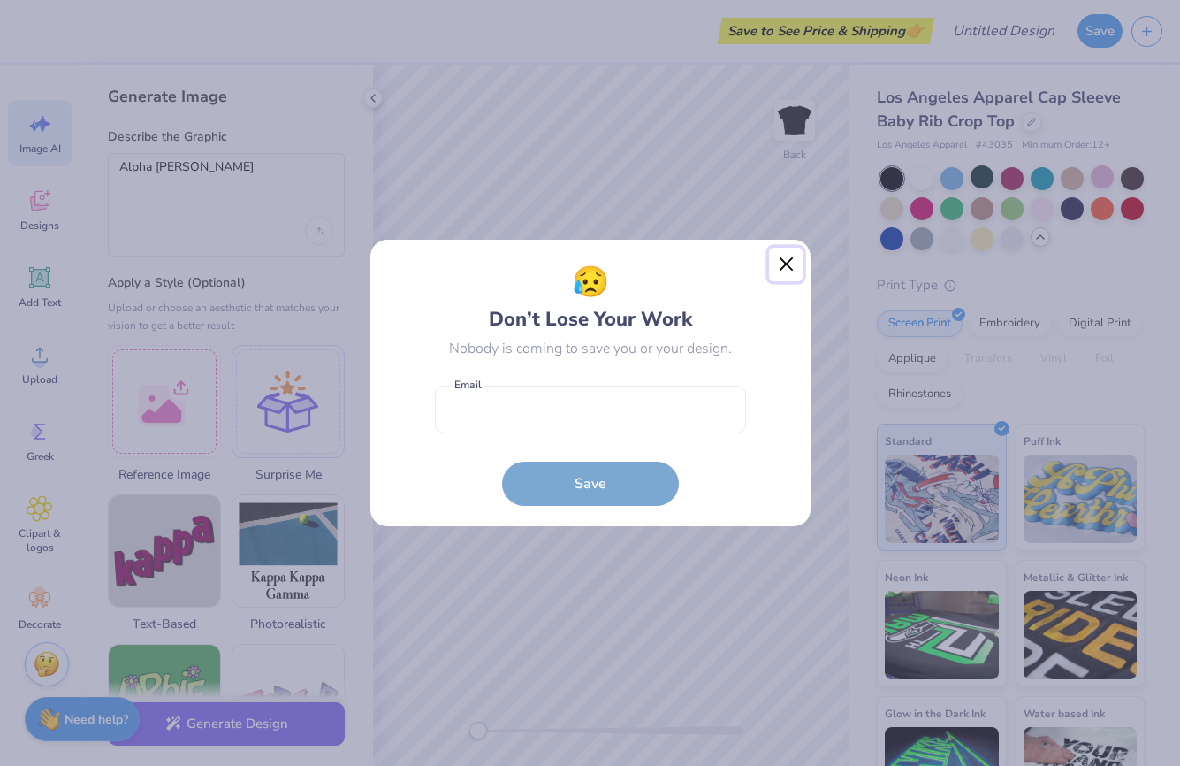
click at [781, 254] on button "Close" at bounding box center [786, 265] width 34 height 34
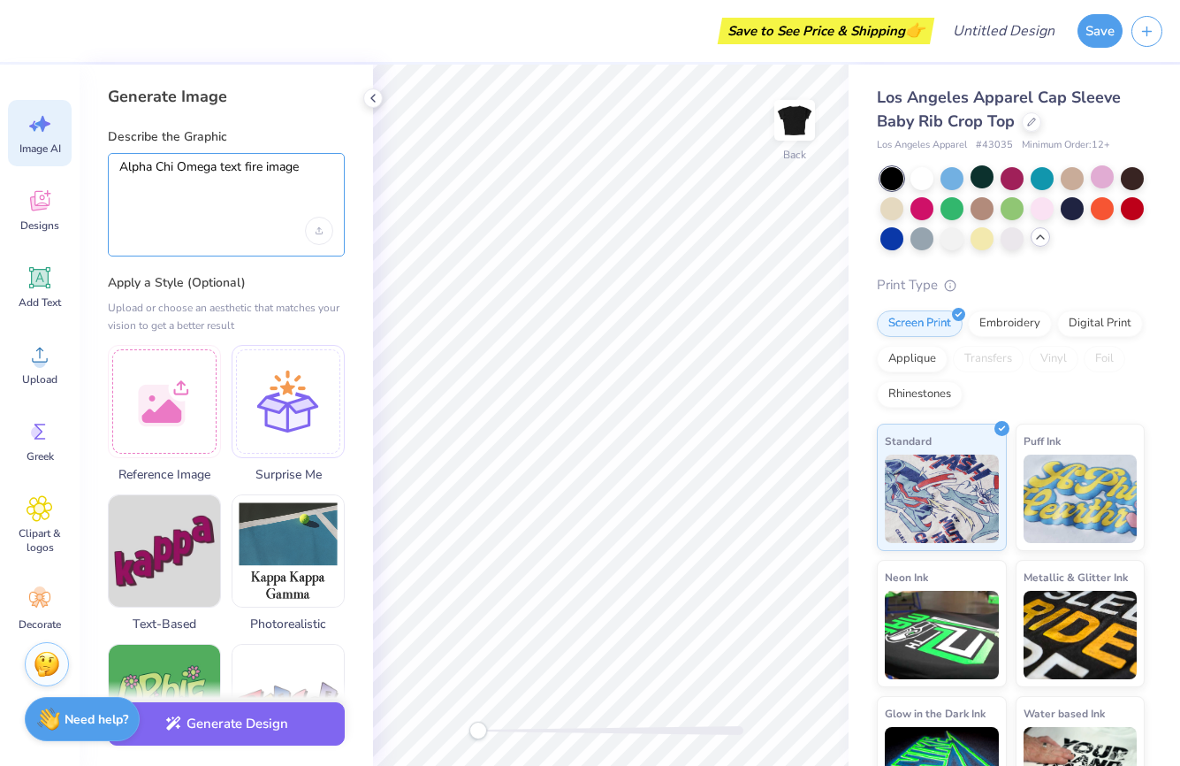
type textarea "Alpha Chi Omega text fire image"
click at [280, 210] on div "Alpha Chi Omega text fire image" at bounding box center [226, 204] width 237 height 103
click at [280, 723] on button "Generate Design" at bounding box center [226, 719] width 237 height 43
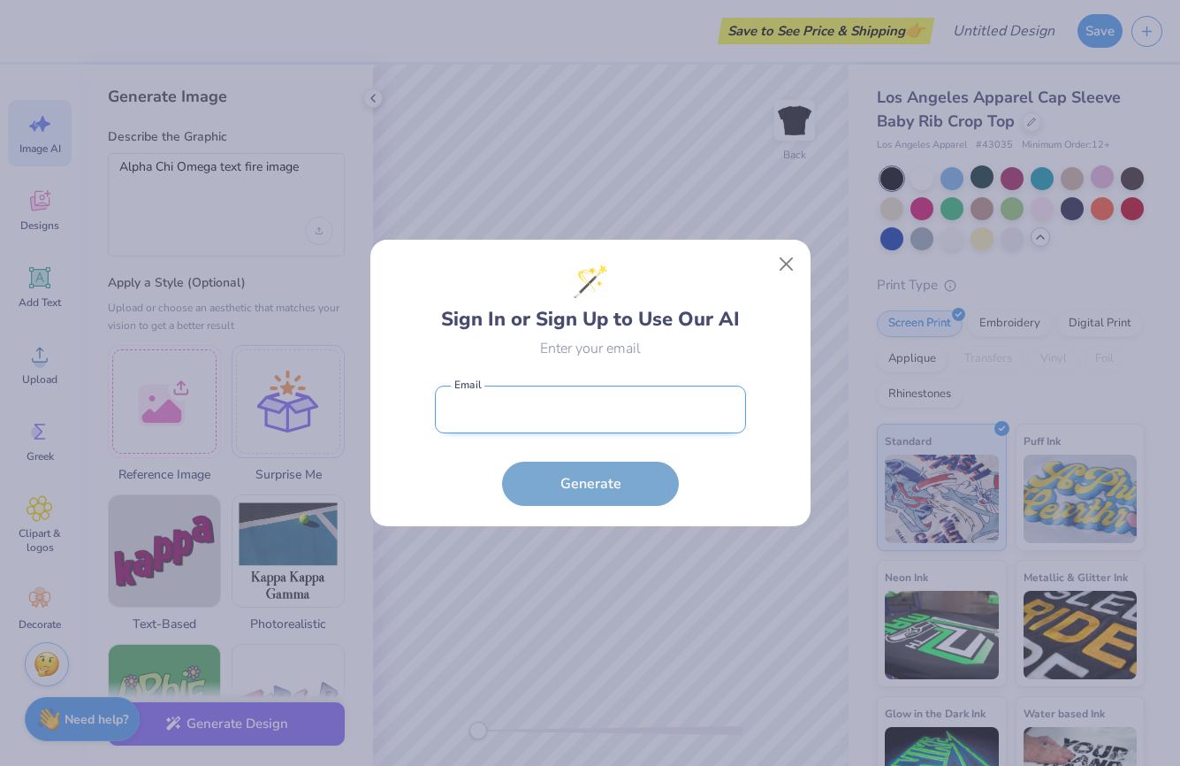
click at [630, 429] on input "email" at bounding box center [590, 410] width 311 height 49
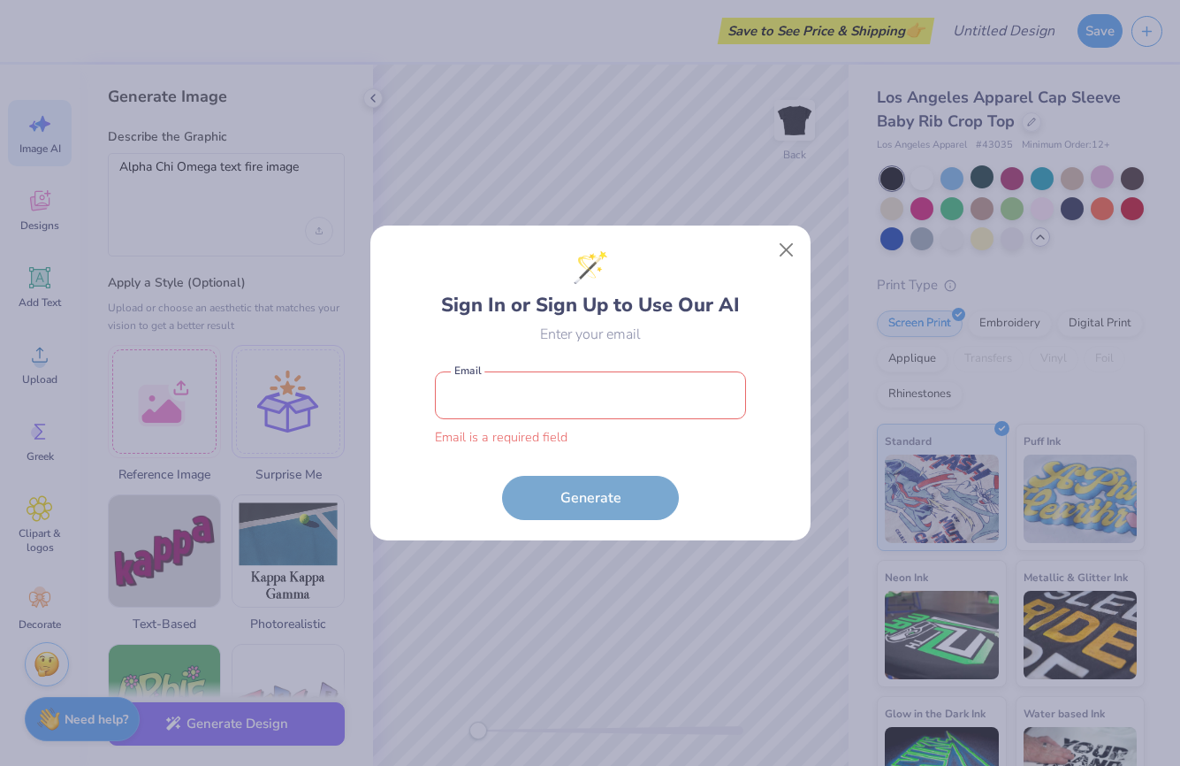
click at [475, 402] on input "email" at bounding box center [590, 395] width 311 height 49
type input "isabelsvance6@gmail.com"
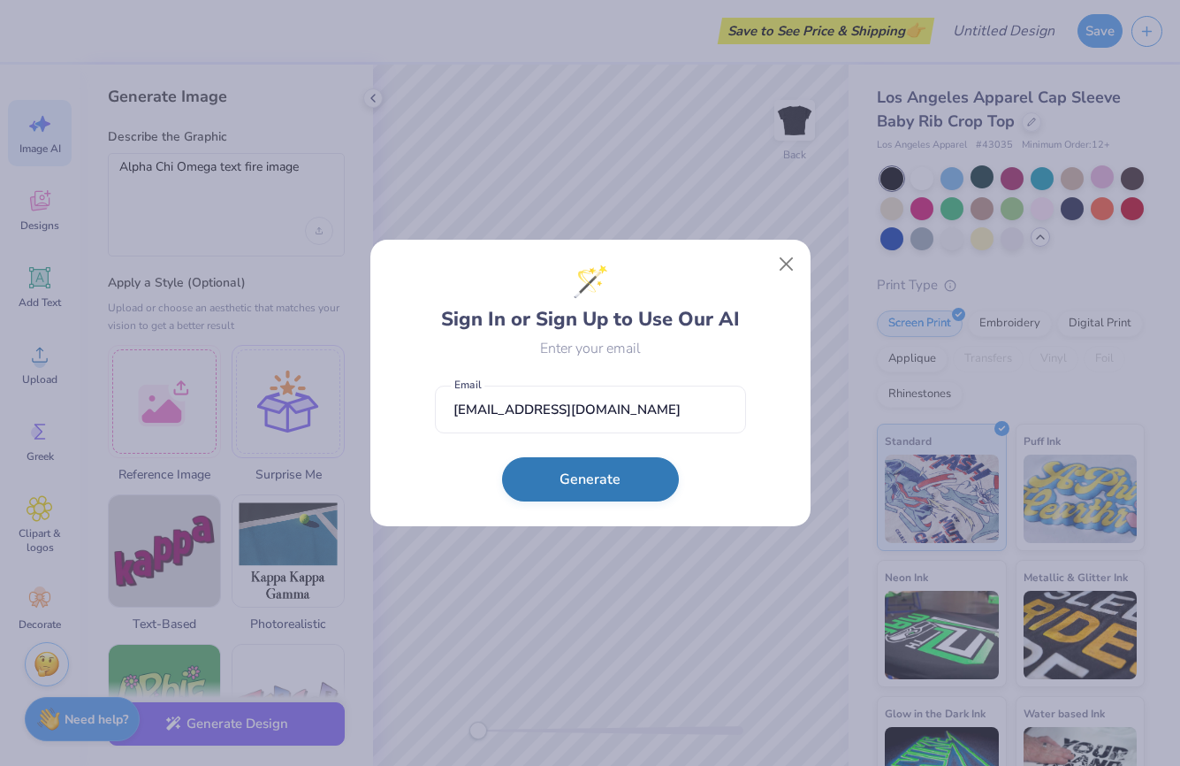
click at [562, 499] on button "Generate" at bounding box center [590, 479] width 177 height 44
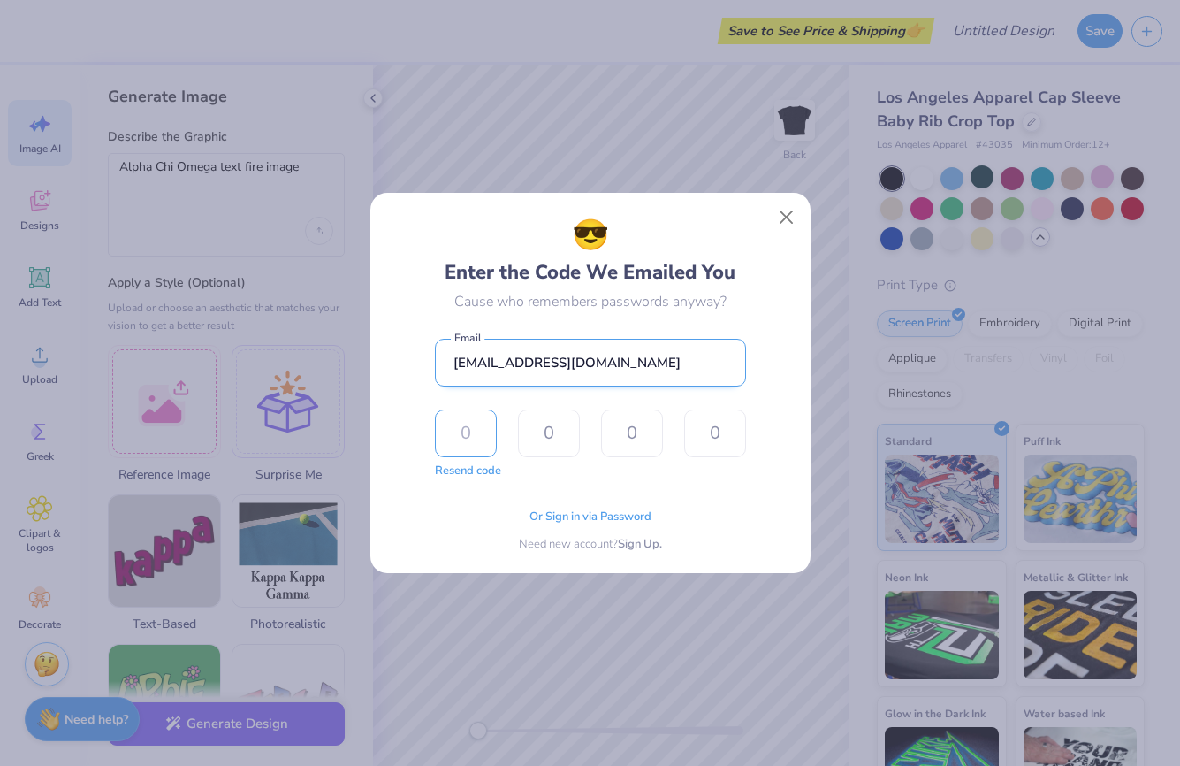
type input "7"
type input "4"
type input "2"
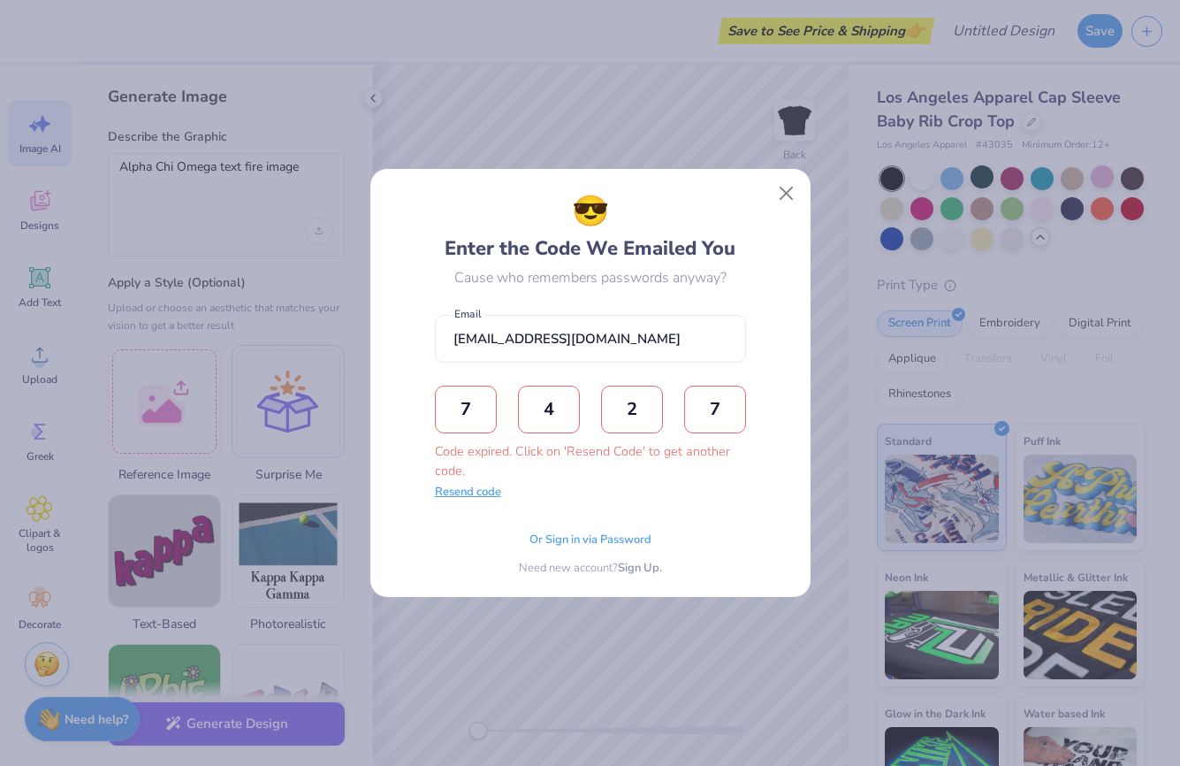
type input "7"
click at [484, 495] on button "Resend code" at bounding box center [468, 493] width 66 height 18
click at [478, 424] on input "text" at bounding box center [466, 410] width 62 height 48
type input "7"
type input "1"
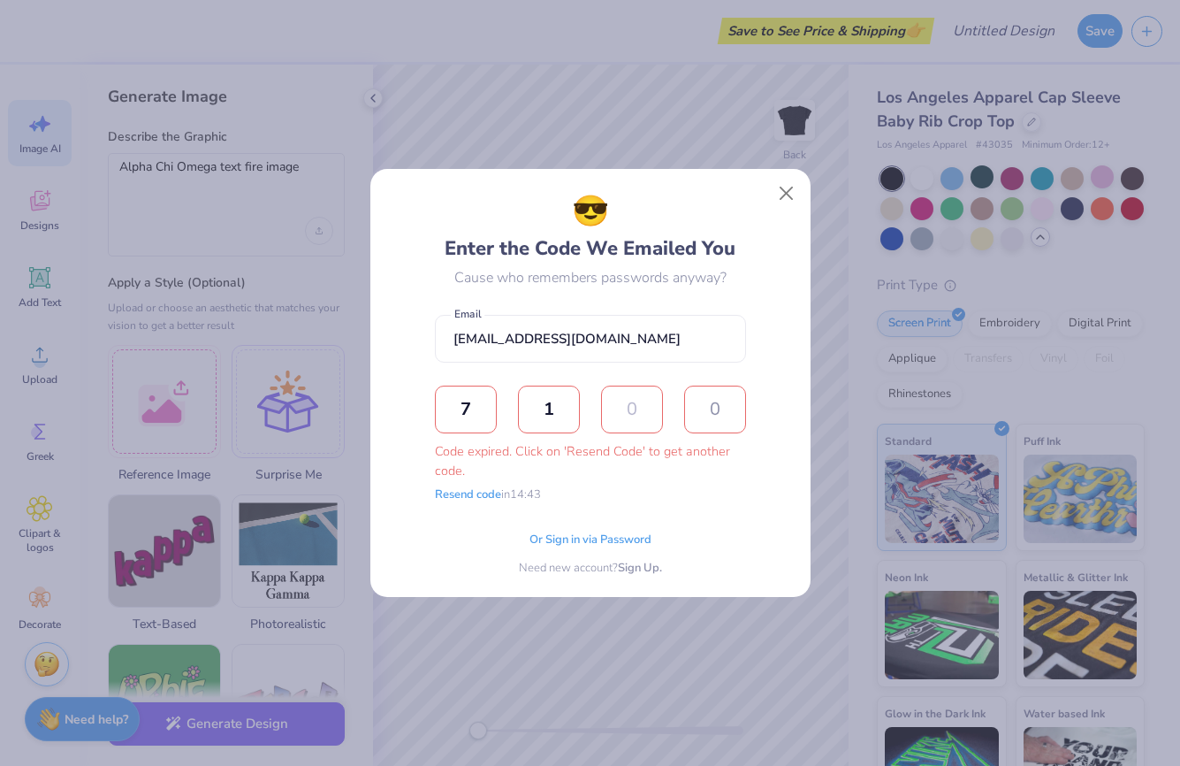
type input "5"
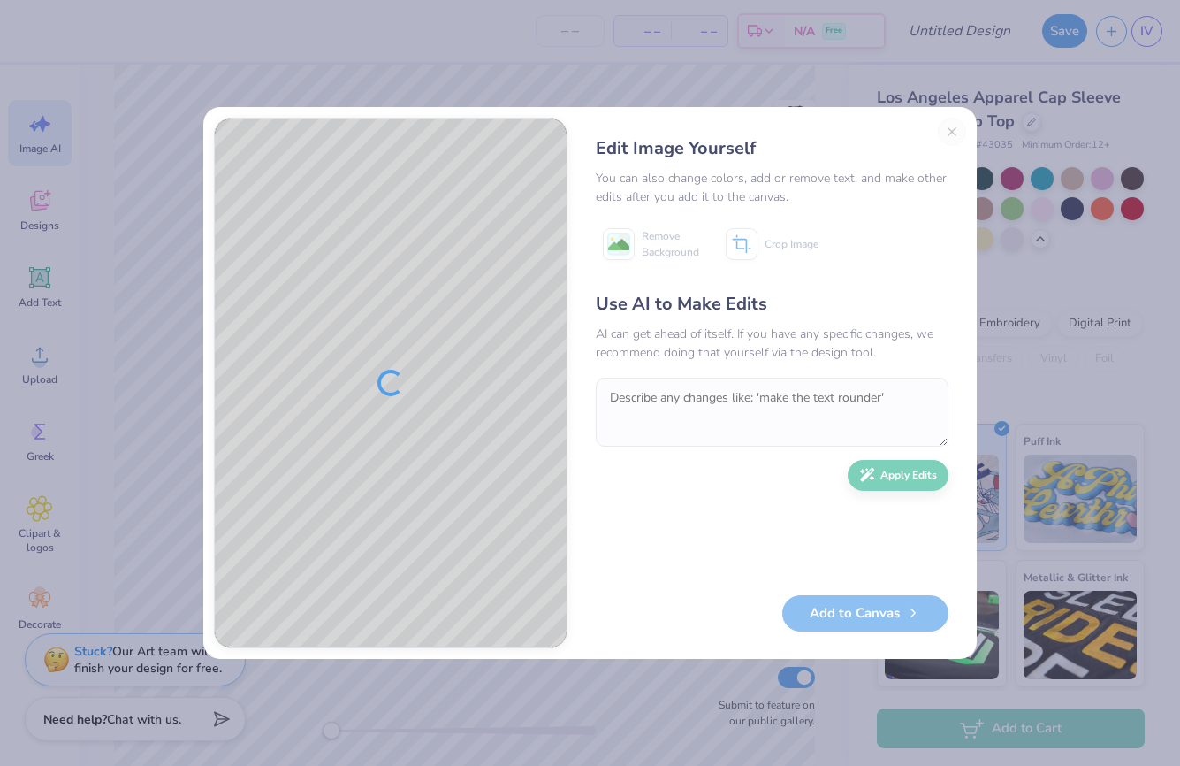
click at [951, 131] on div "Edit Image Yourself You can also change colors, add or remove text, and make ot…" at bounding box center [772, 383] width 388 height 531
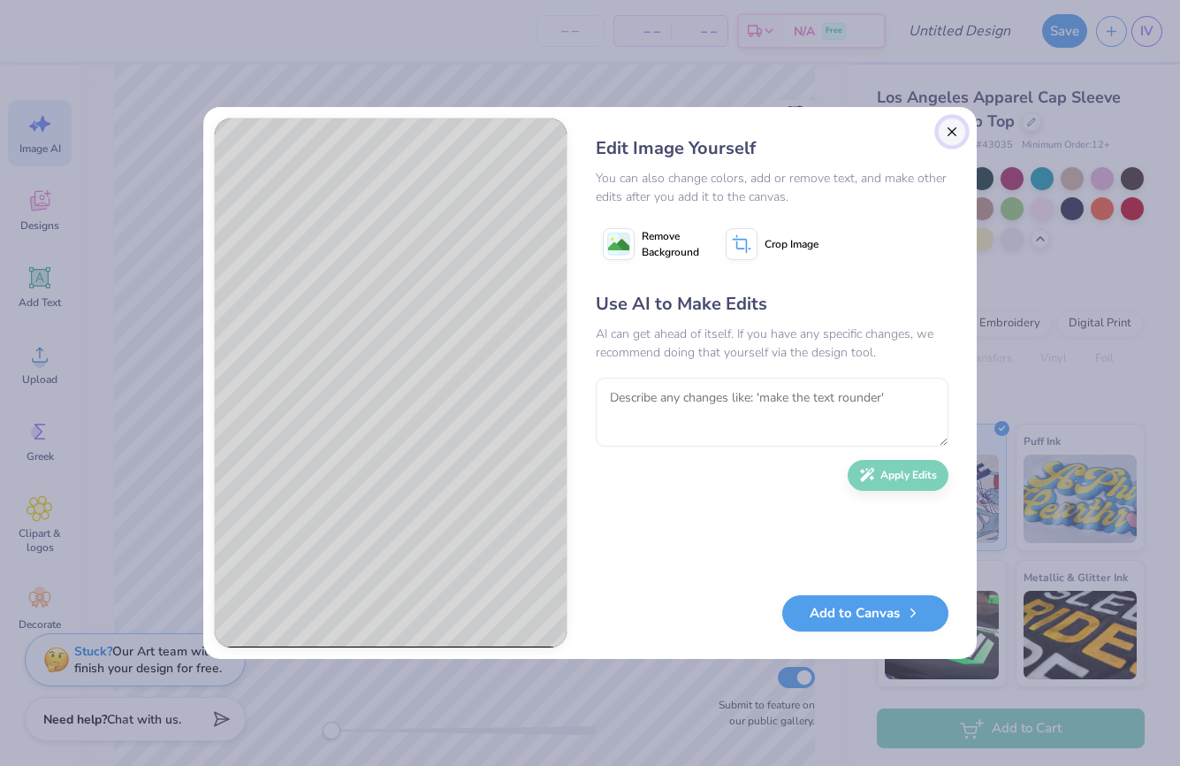
click at [948, 132] on button "Close" at bounding box center [952, 132] width 28 height 28
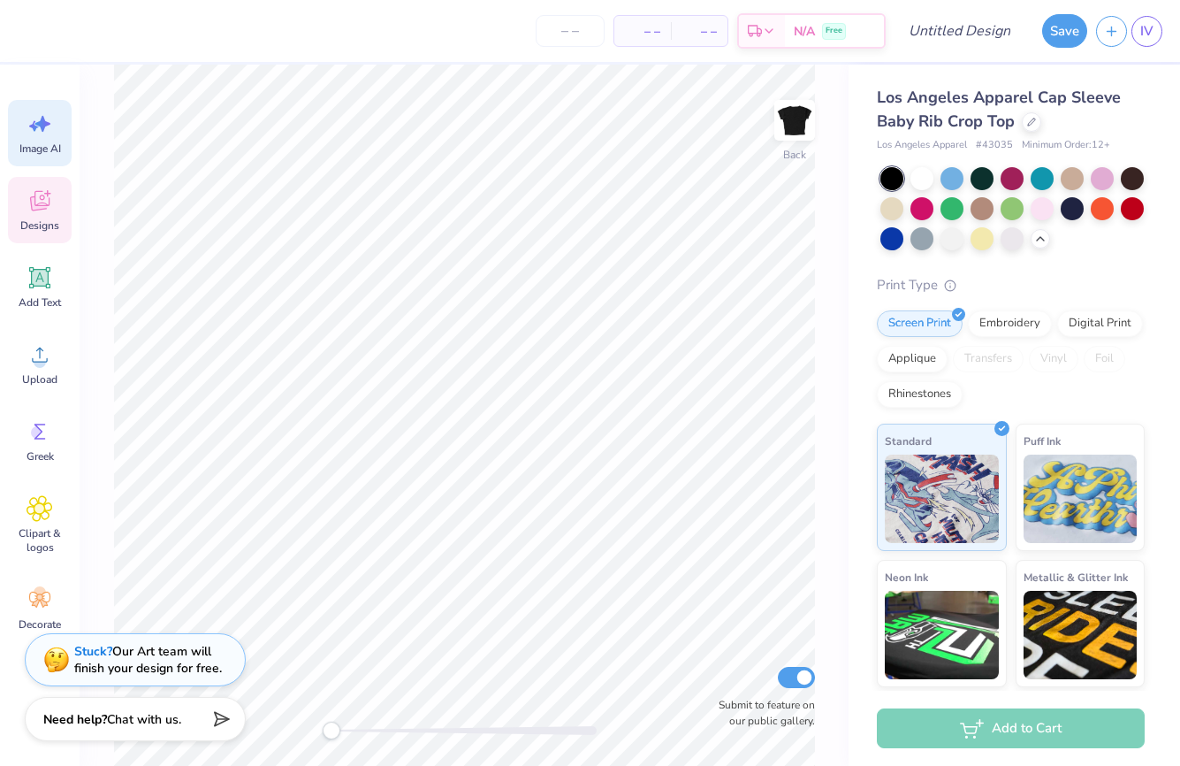
click at [46, 195] on icon at bounding box center [40, 200] width 27 height 27
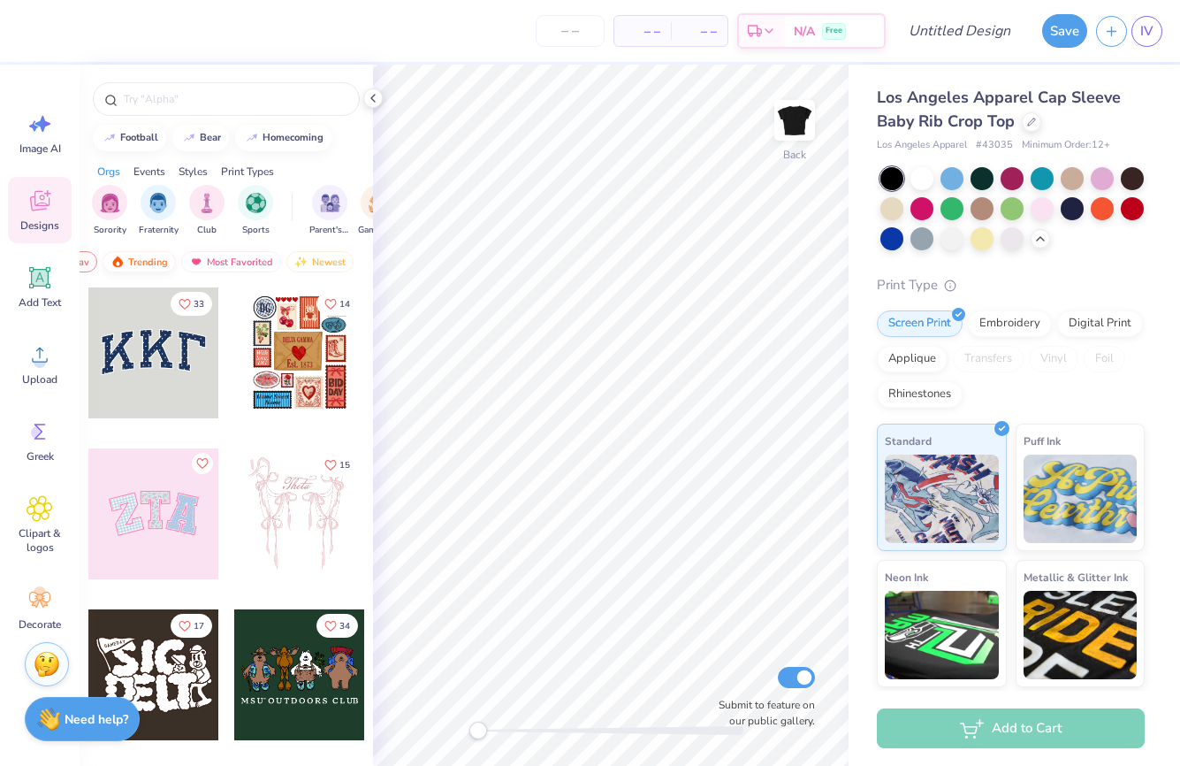
scroll to position [0, 103]
click at [49, 514] on icon at bounding box center [39, 508] width 25 height 25
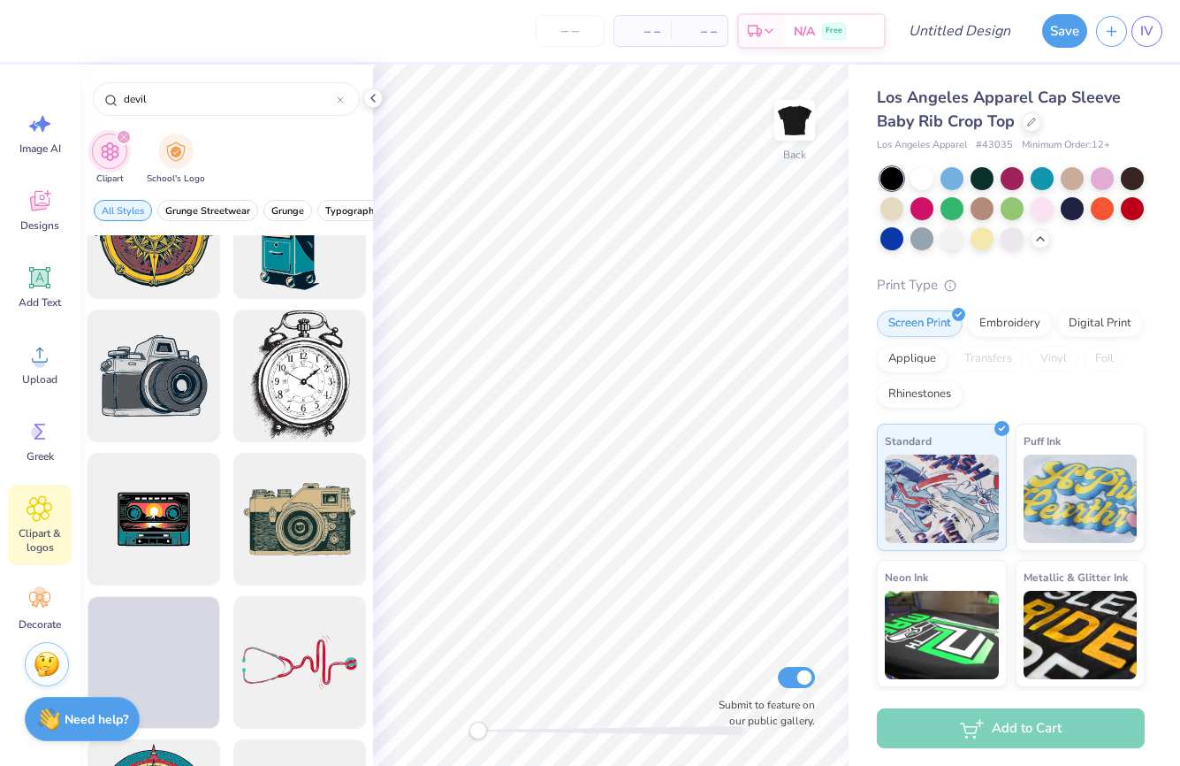
scroll to position [1500, 0]
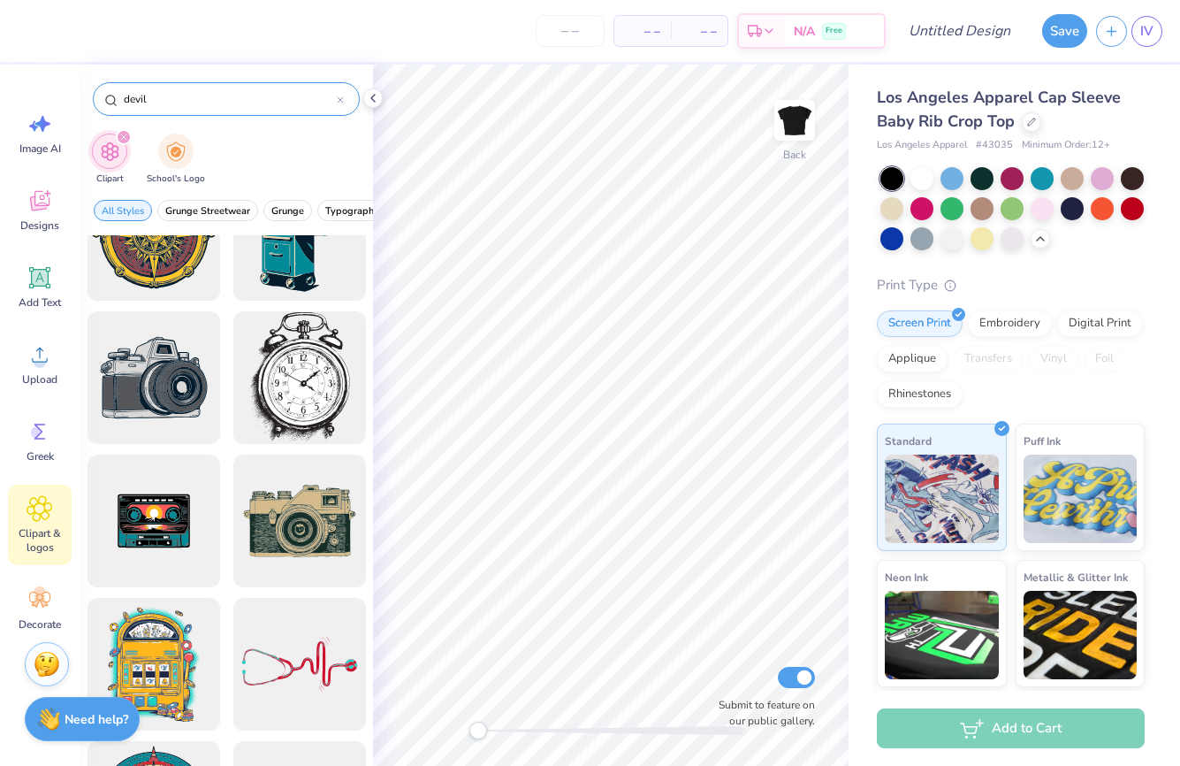
click at [122, 101] on input "devil" at bounding box center [229, 99] width 215 height 18
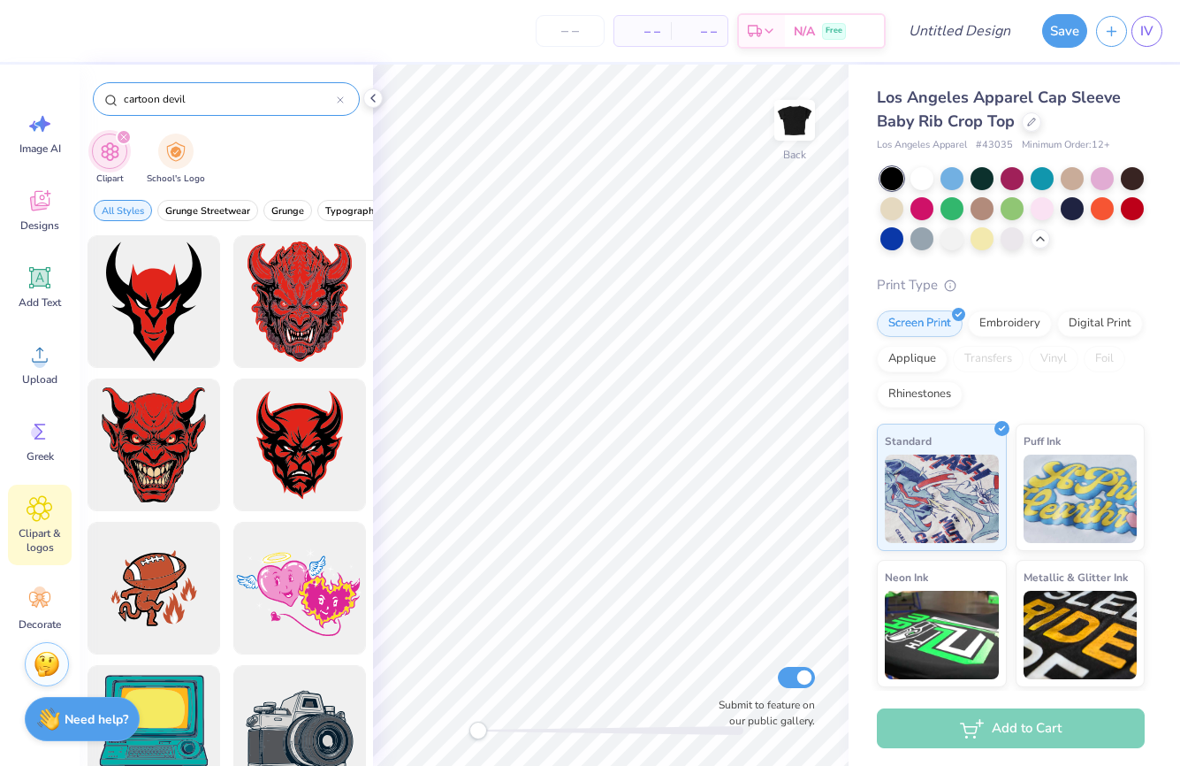
click at [207, 106] on input "cartoon devil" at bounding box center [229, 99] width 215 height 18
type input "cartoon devil"
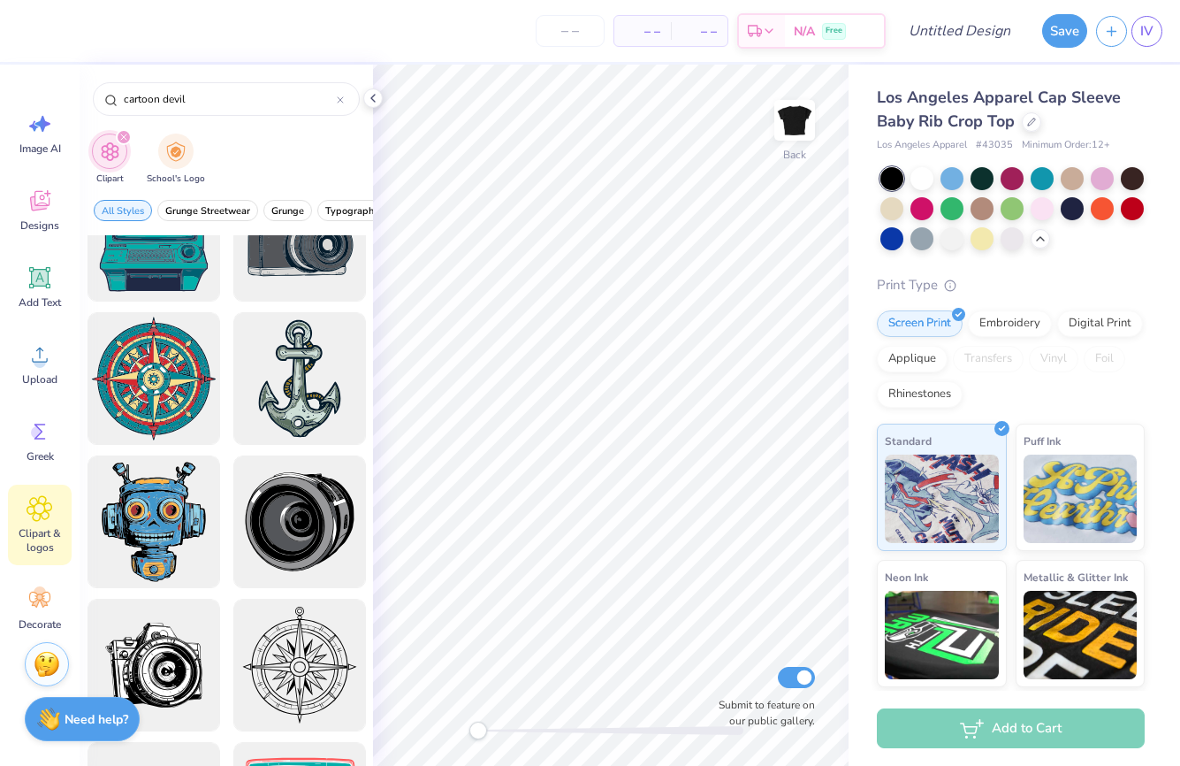
scroll to position [0, 0]
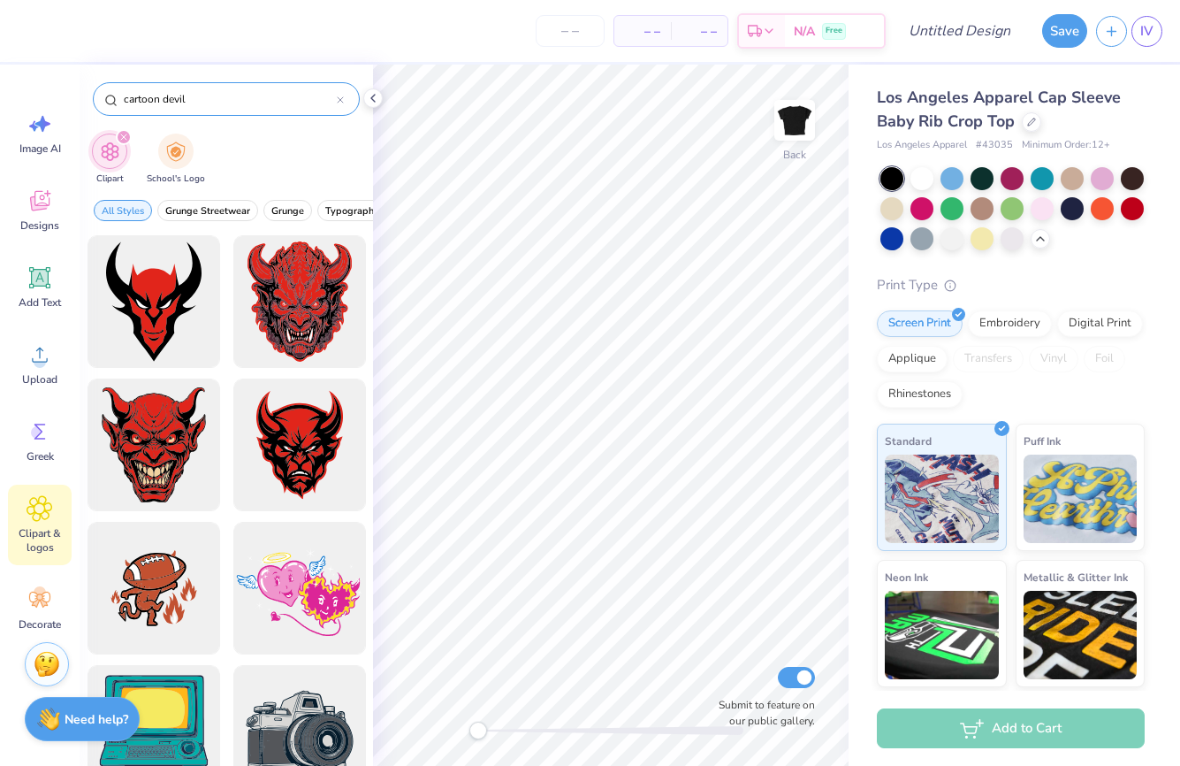
drag, startPoint x: 198, startPoint y: 97, endPoint x: 121, endPoint y: 101, distance: 77.0
click at [120, 101] on div "cartoon devil" at bounding box center [226, 99] width 267 height 34
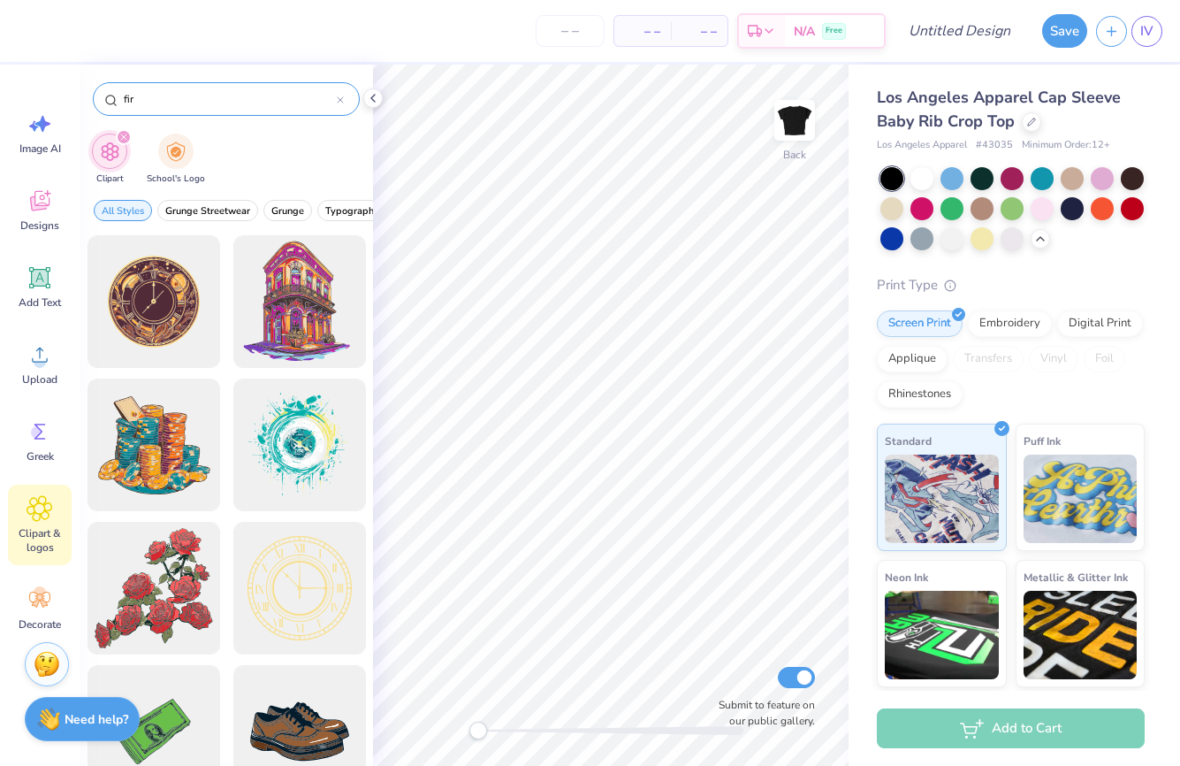
type input "fire"
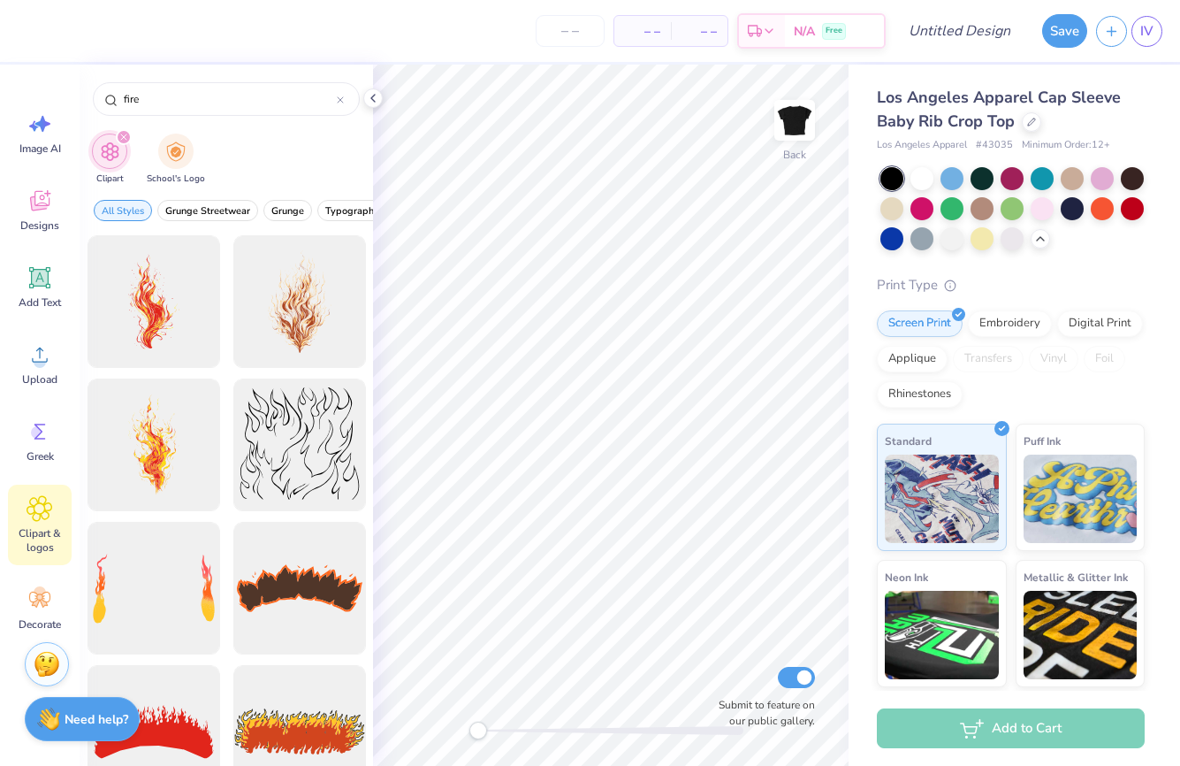
scroll to position [157, 0]
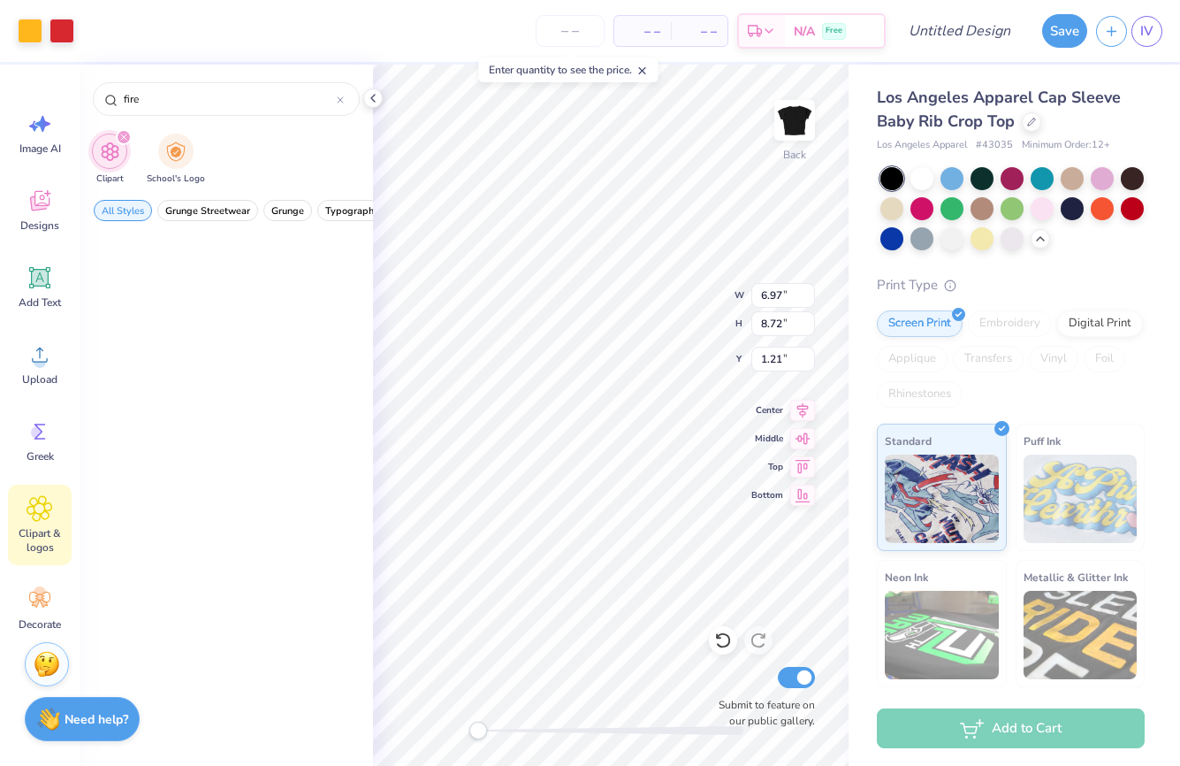
scroll to position [7438, 0]
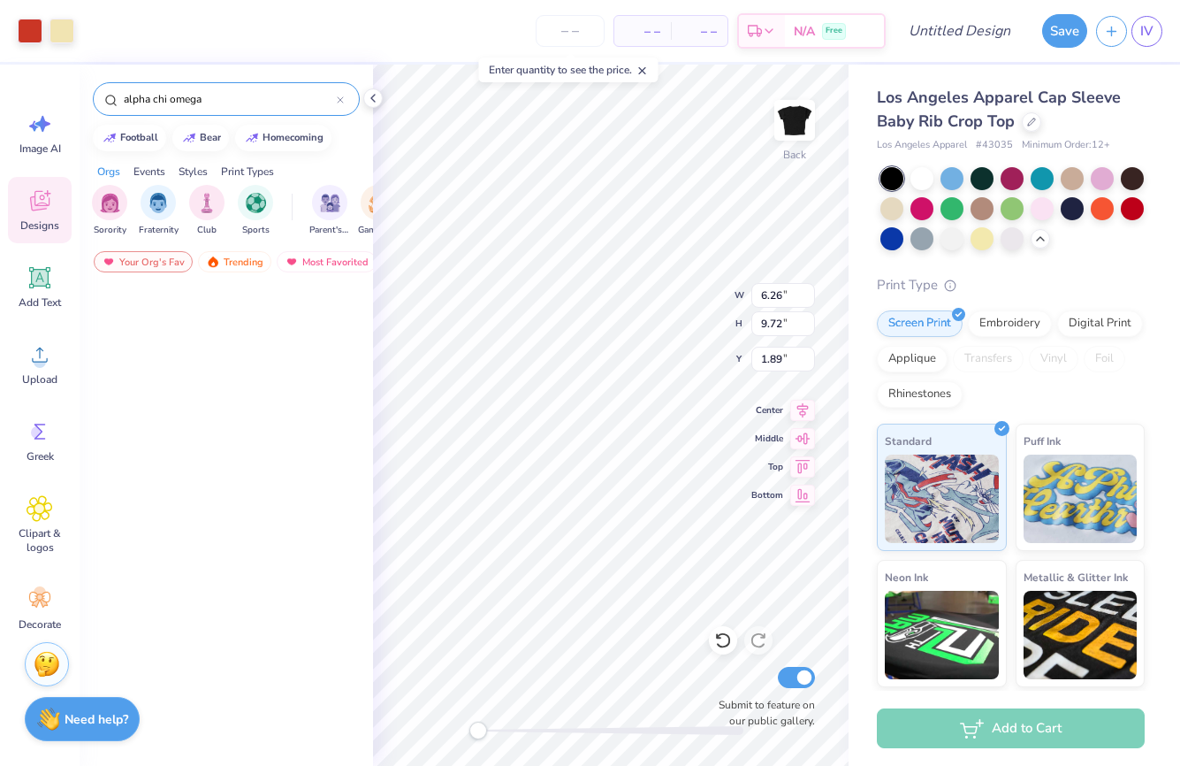
scroll to position [6450, 0]
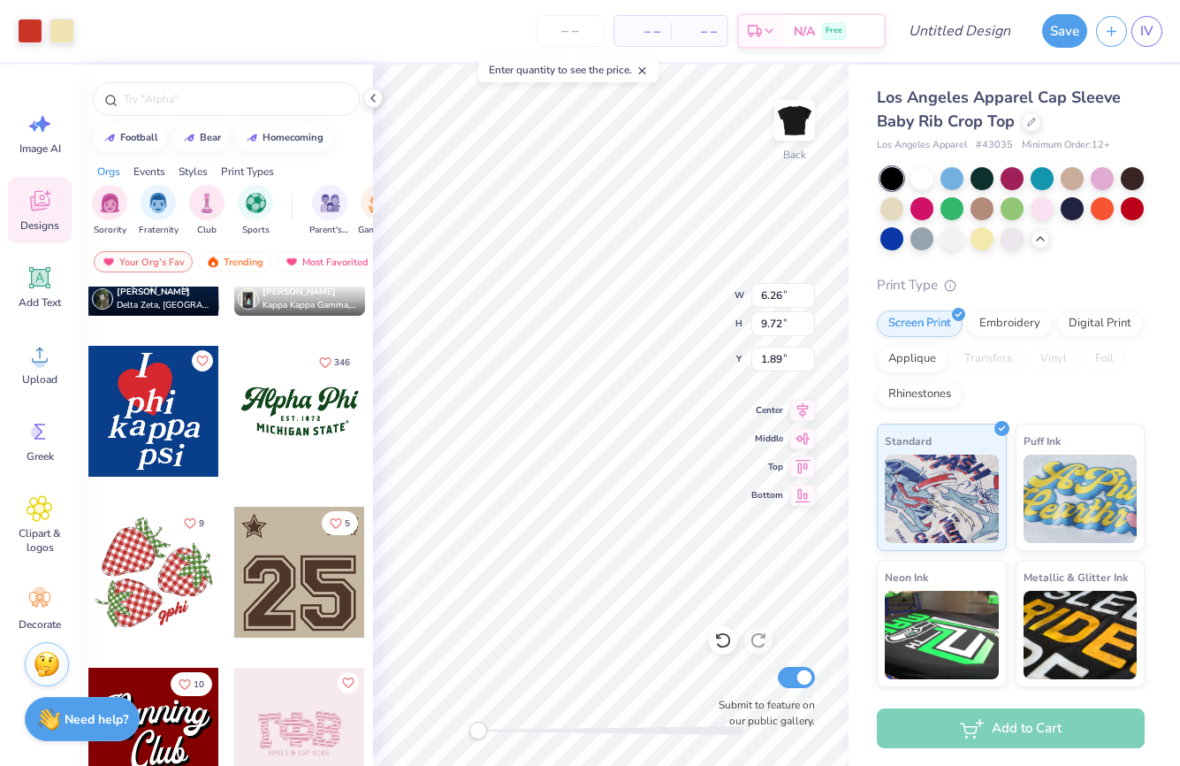
scroll to position [1773, 0]
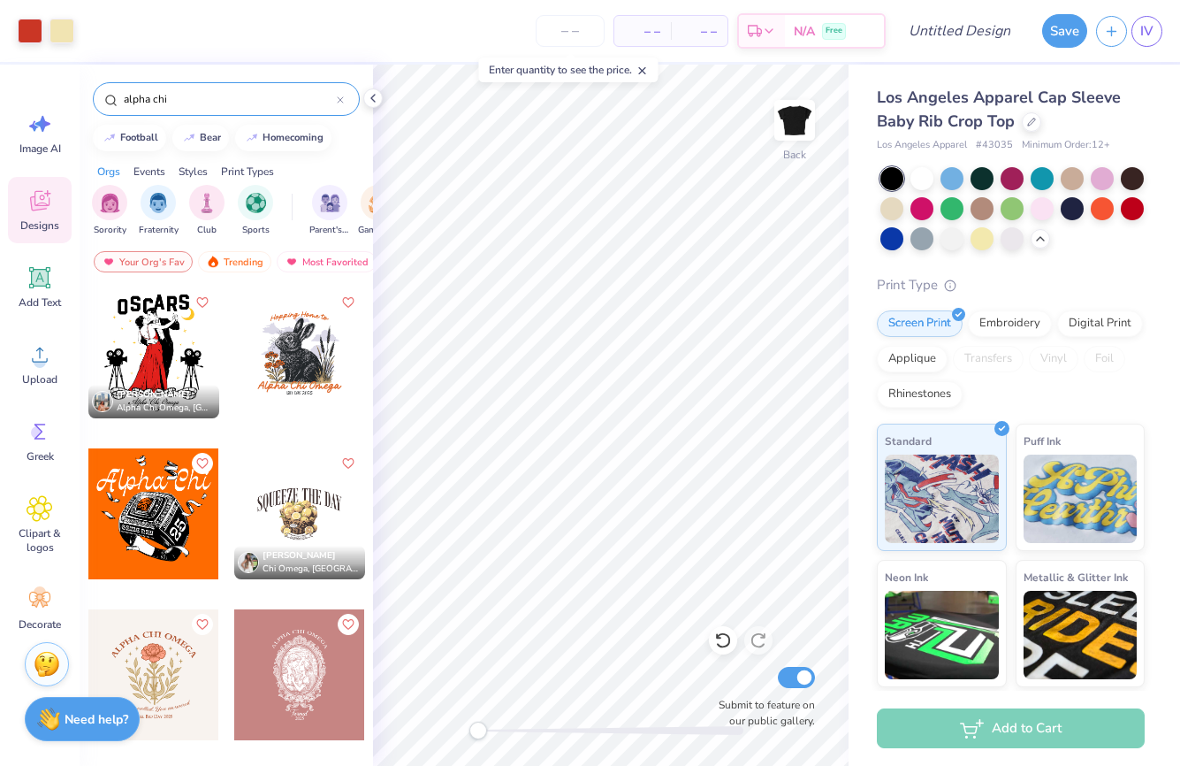
scroll to position [151, 0]
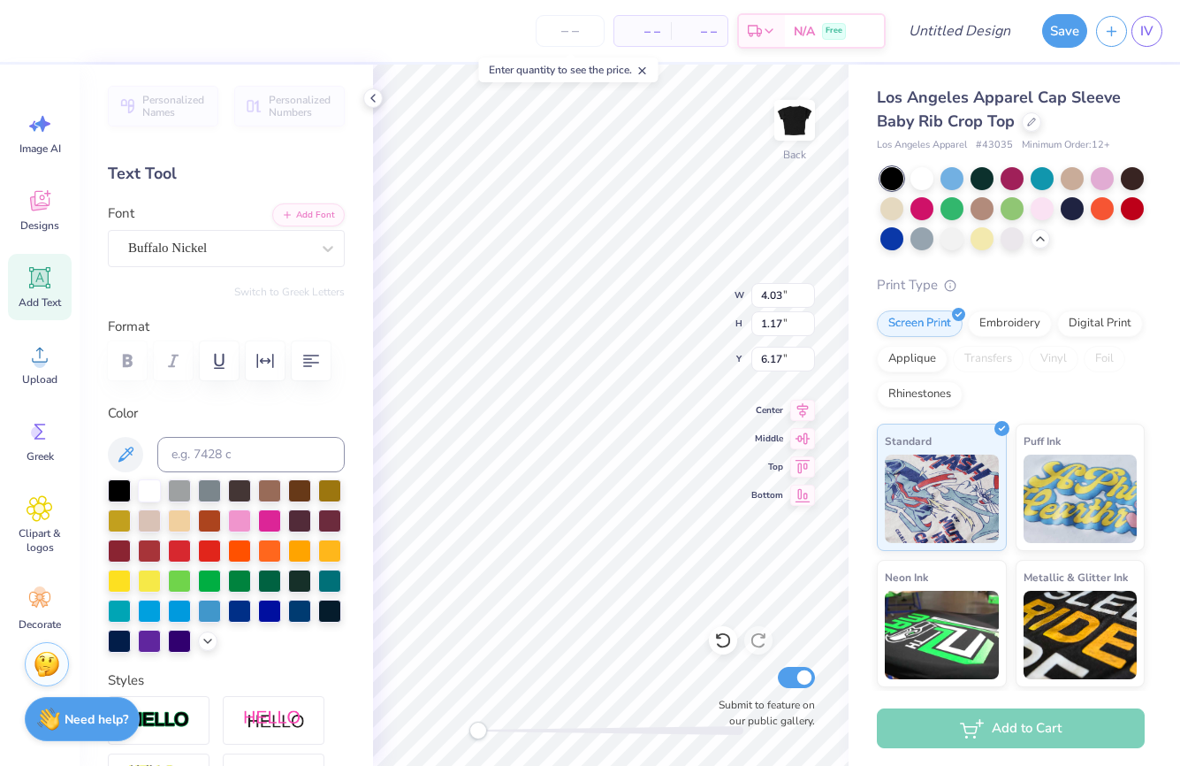
type textarea "A"
